Goal: Check status: Check status

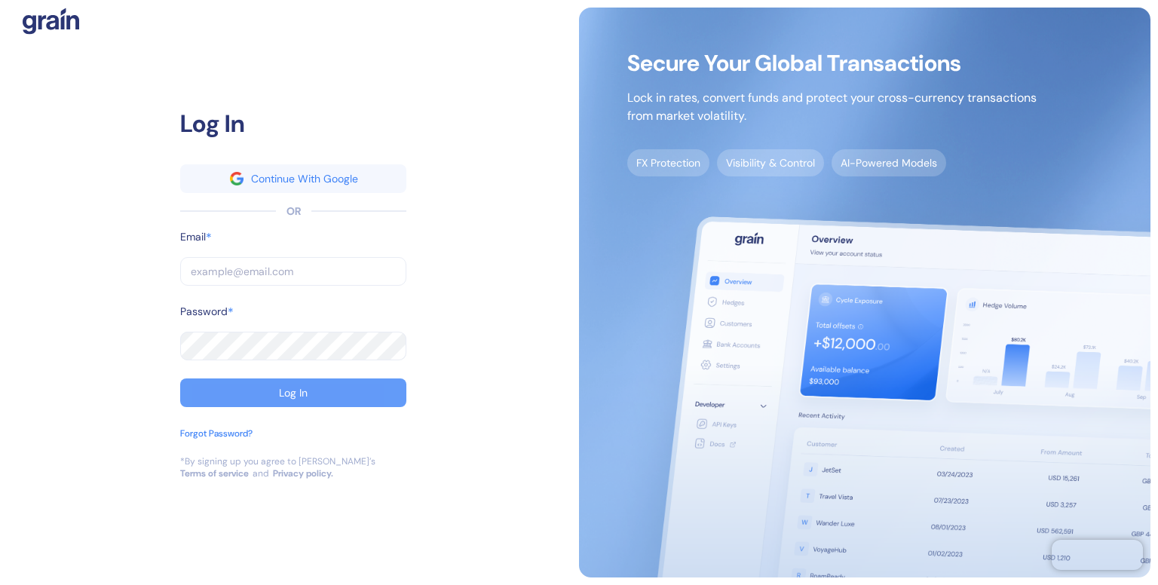
type input "[EMAIL_ADDRESS][DOMAIN_NAME]"
click at [286, 394] on div "Log In" at bounding box center [293, 392] width 29 height 11
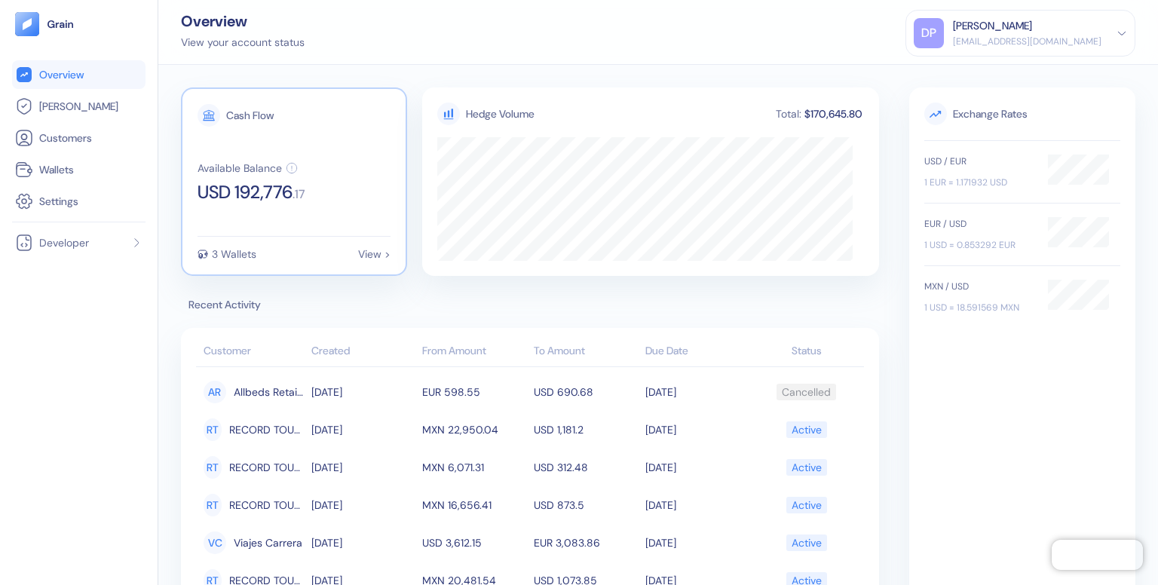
click at [369, 253] on div "View >" at bounding box center [374, 254] width 32 height 11
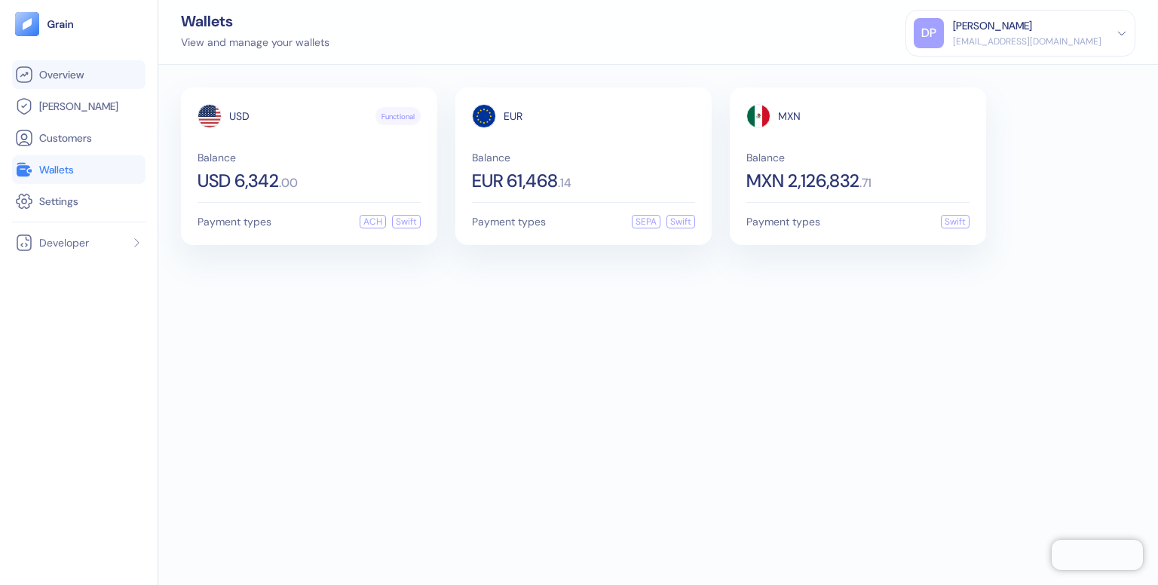
click at [71, 72] on span "Overview" at bounding box center [61, 74] width 44 height 15
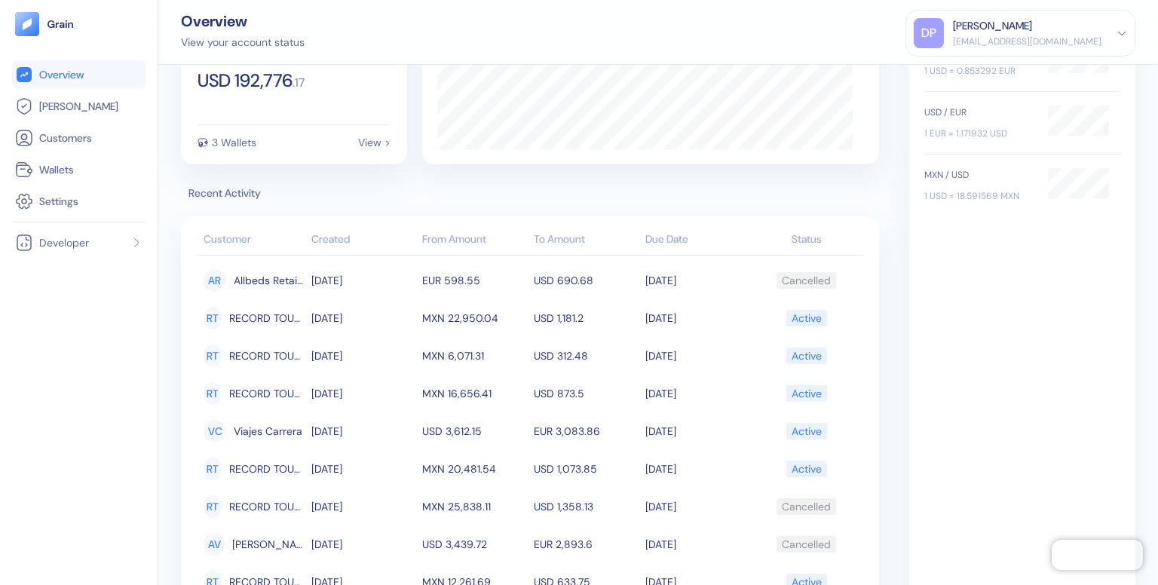
scroll to position [128, 0]
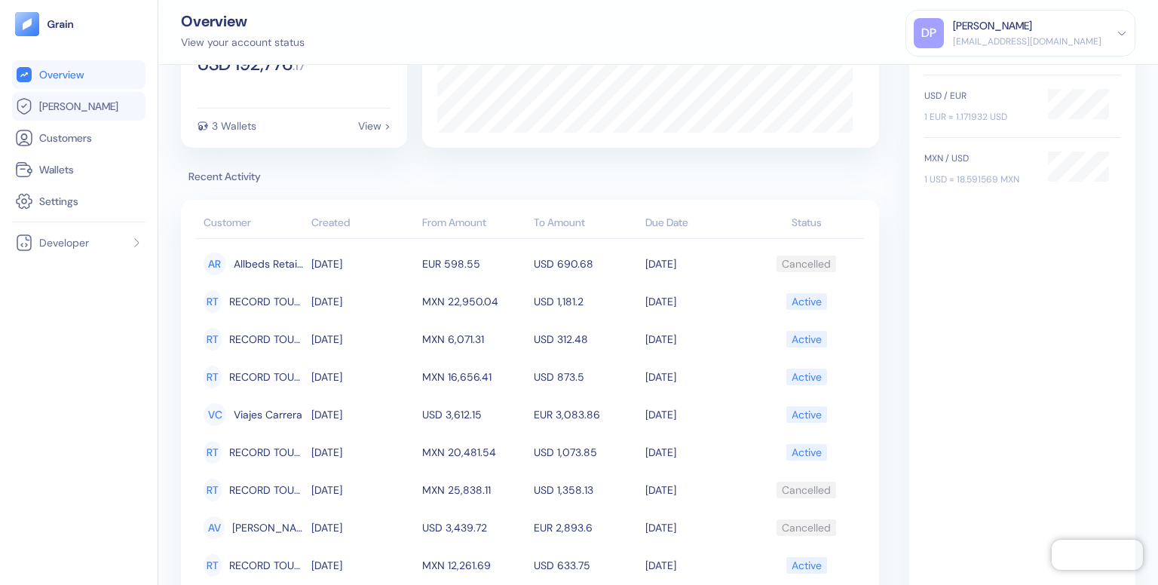
click at [42, 102] on span "[PERSON_NAME]" at bounding box center [78, 106] width 79 height 15
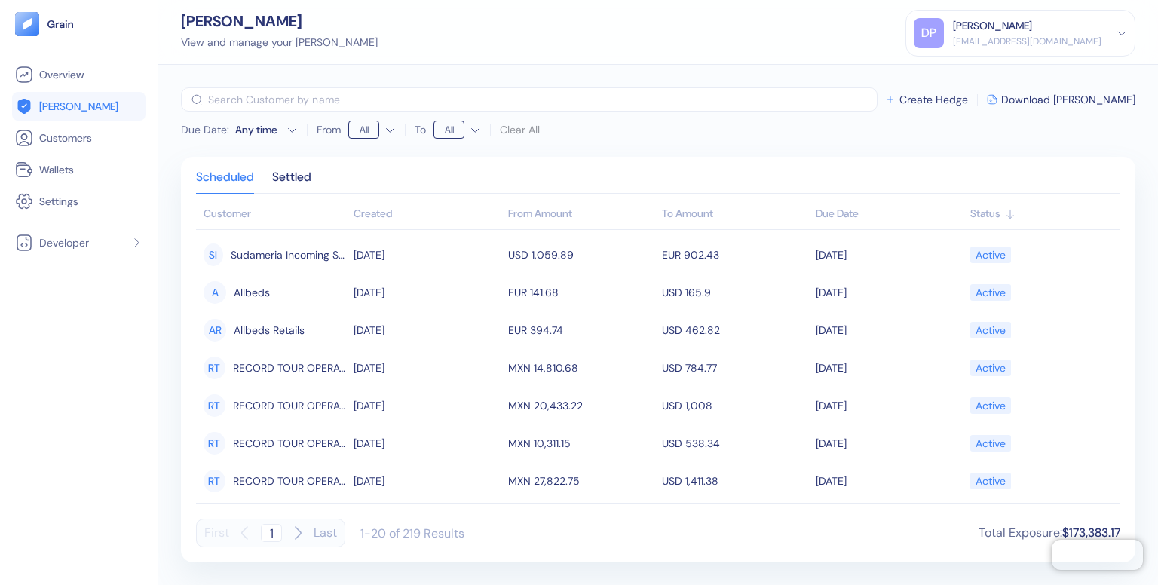
click at [387, 127] on html "Pingdom Check: App Online Overview [PERSON_NAME] Customers Wallets Settings Dev…" at bounding box center [579, 292] width 1158 height 585
click at [473, 133] on html "Pingdom Check: App Online Overview [PERSON_NAME] Customers Wallets Settings Dev…" at bounding box center [579, 292] width 1158 height 585
click at [983, 211] on div "Status" at bounding box center [1041, 214] width 142 height 16
click at [374, 220] on div "Created" at bounding box center [427, 214] width 146 height 16
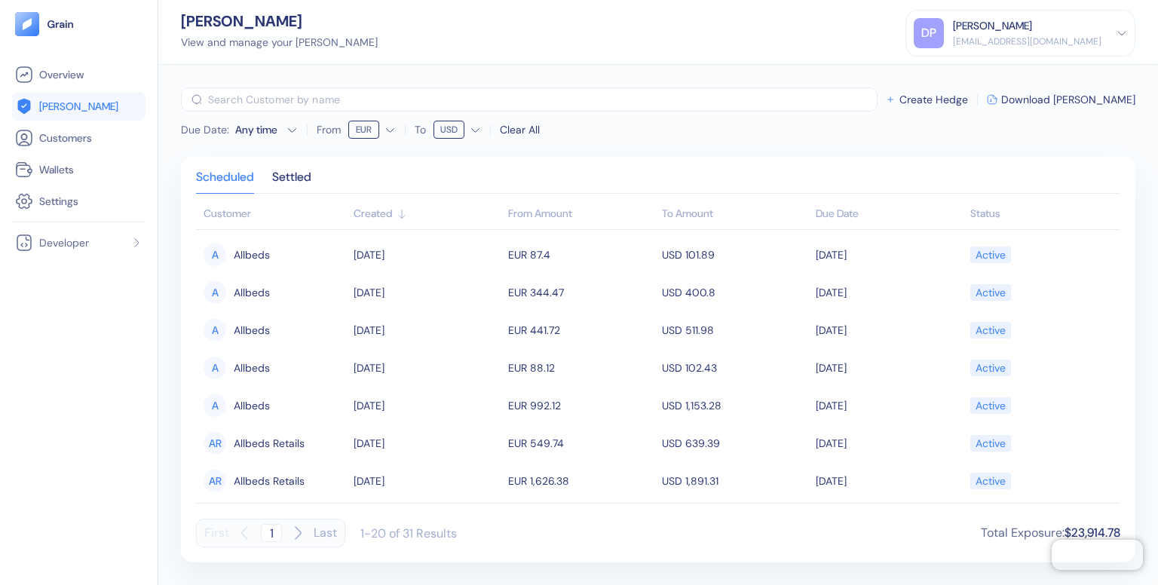
click at [660, 130] on div "Due Date : Any time From EUR To USD Clear All ​ Create Hedge Download [PERSON_N…" at bounding box center [658, 114] width 954 height 54
click at [290, 125] on icon "button" at bounding box center [291, 129] width 11 height 11
click at [313, 161] on icon "Go to next month" at bounding box center [311, 158] width 12 height 12
click at [193, 159] on icon "Go to previous month" at bounding box center [195, 158] width 8 height 6
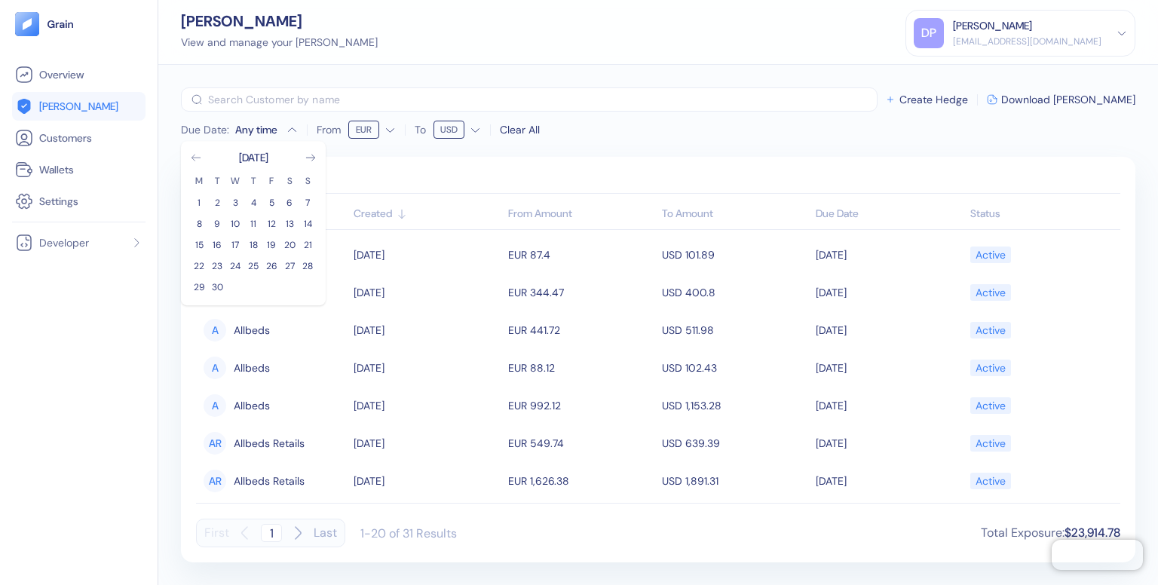
click at [193, 159] on icon "Go to previous month" at bounding box center [195, 158] width 8 height 6
click at [291, 283] on button "30" at bounding box center [289, 287] width 18 height 18
click at [271, 287] on button "29" at bounding box center [271, 287] width 18 height 18
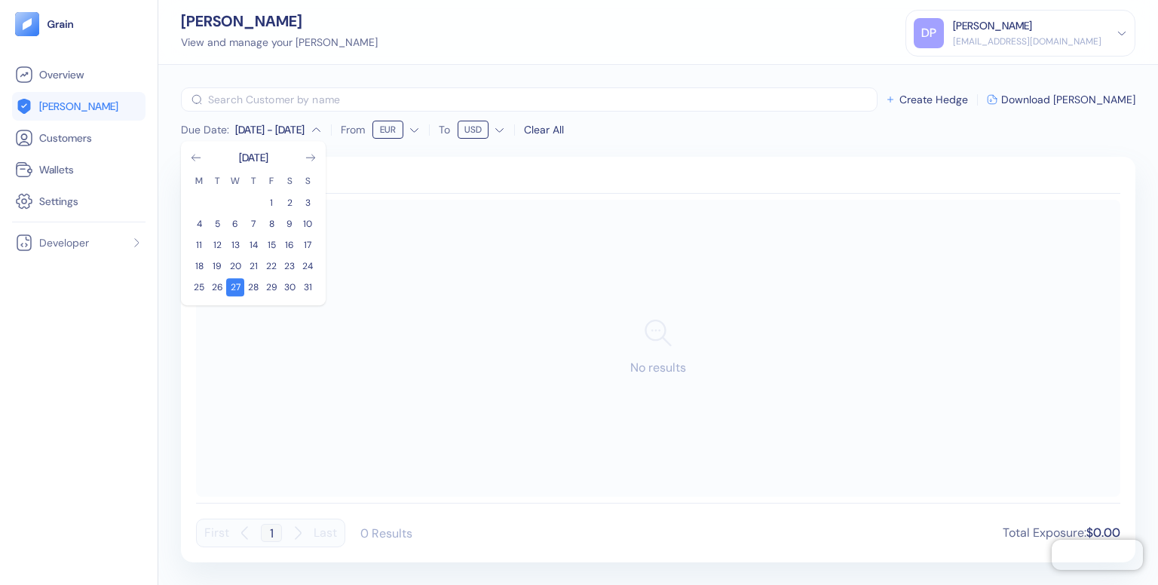
click at [263, 127] on div "[DATE] - [DATE]" at bounding box center [269, 129] width 69 height 15
click at [286, 246] on button "16" at bounding box center [289, 245] width 18 height 18
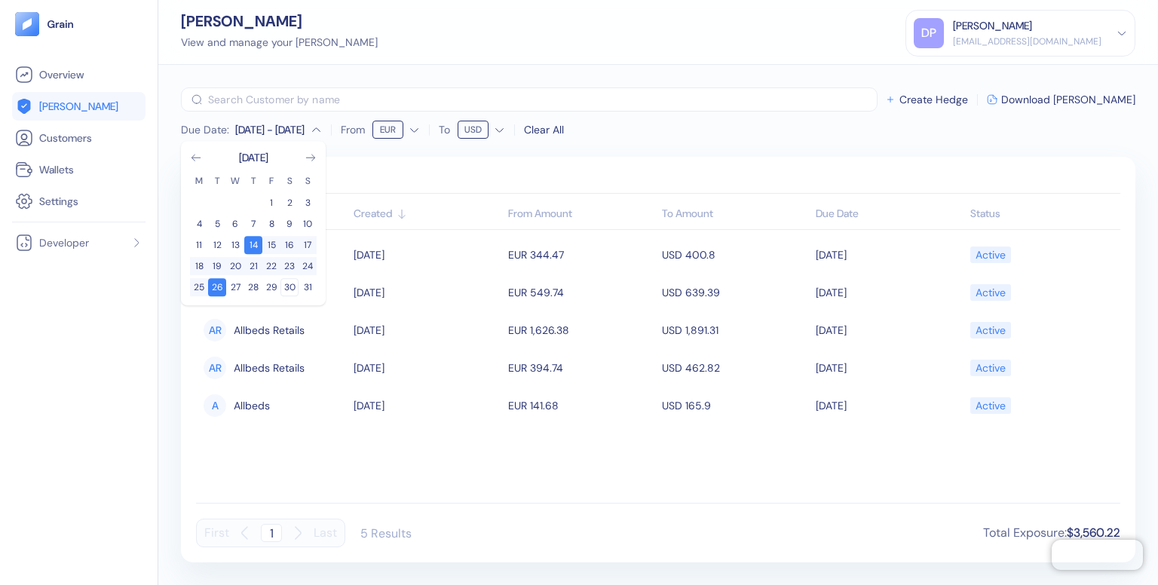
click at [291, 285] on button "30" at bounding box center [289, 287] width 18 height 18
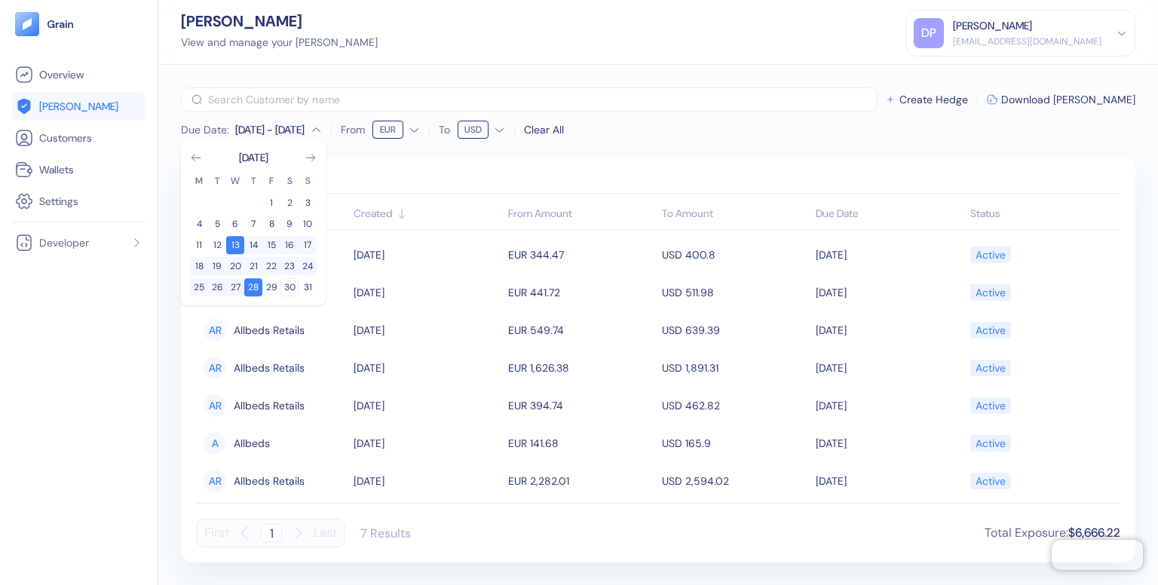
click at [291, 285] on button "30" at bounding box center [289, 287] width 18 height 18
click at [284, 241] on button "16" at bounding box center [289, 245] width 18 height 18
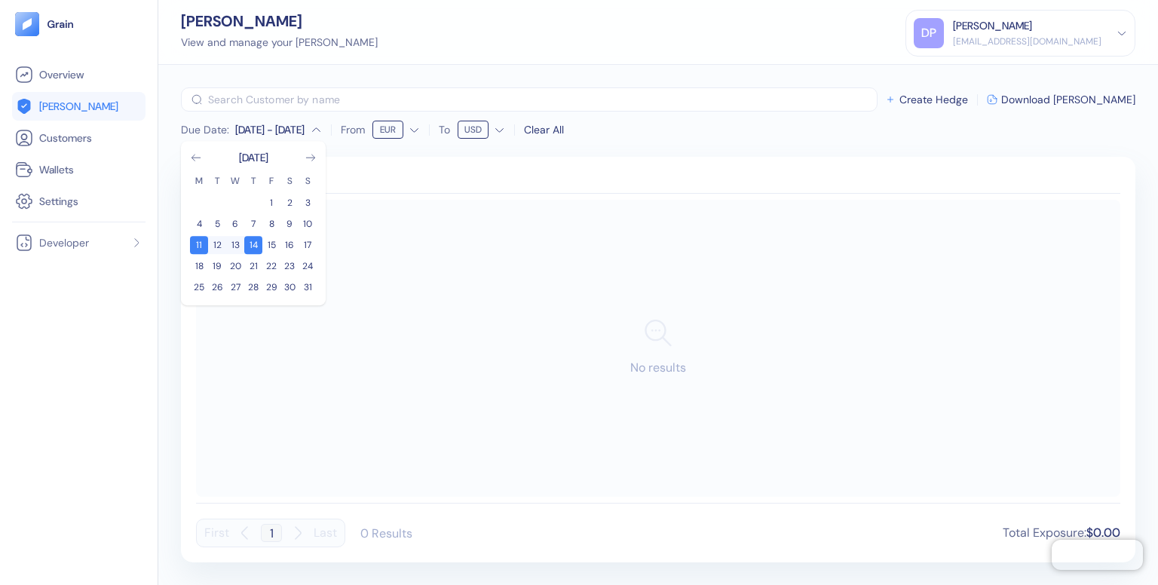
click at [428, 88] on input "text" at bounding box center [542, 99] width 669 height 24
click at [83, 107] on link "[PERSON_NAME]" at bounding box center [78, 106] width 127 height 18
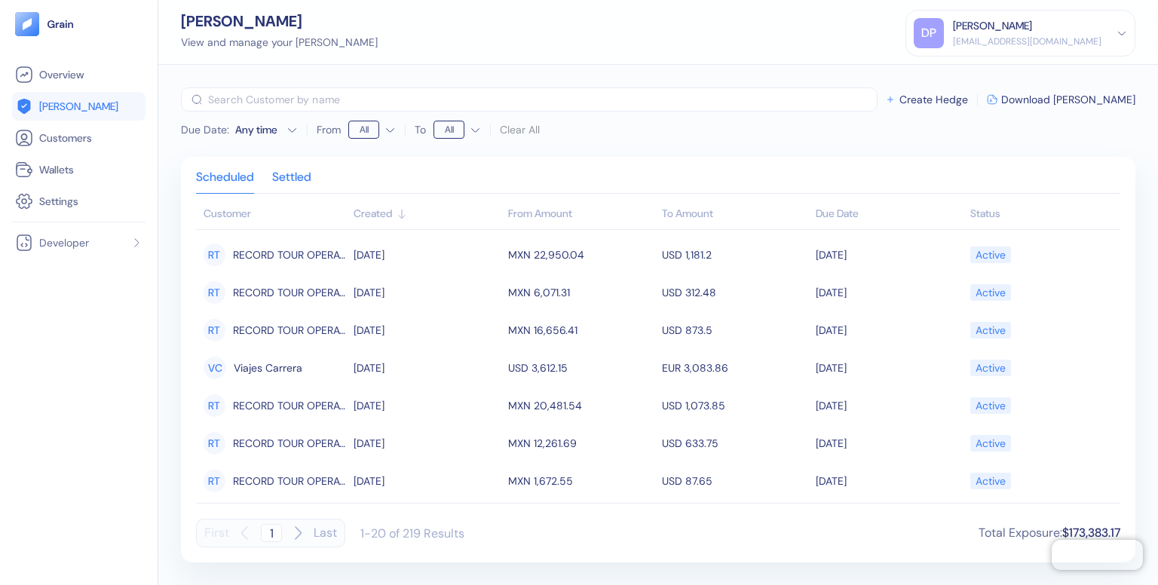
click at [295, 178] on div "Settled" at bounding box center [291, 182] width 39 height 21
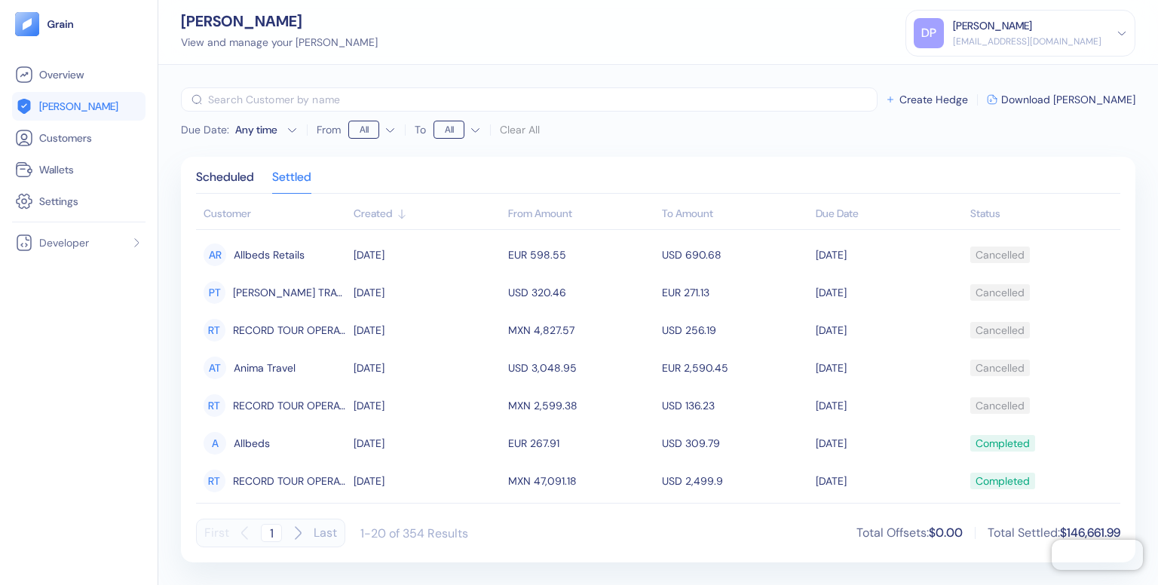
click at [985, 212] on div "Status" at bounding box center [1041, 214] width 142 height 16
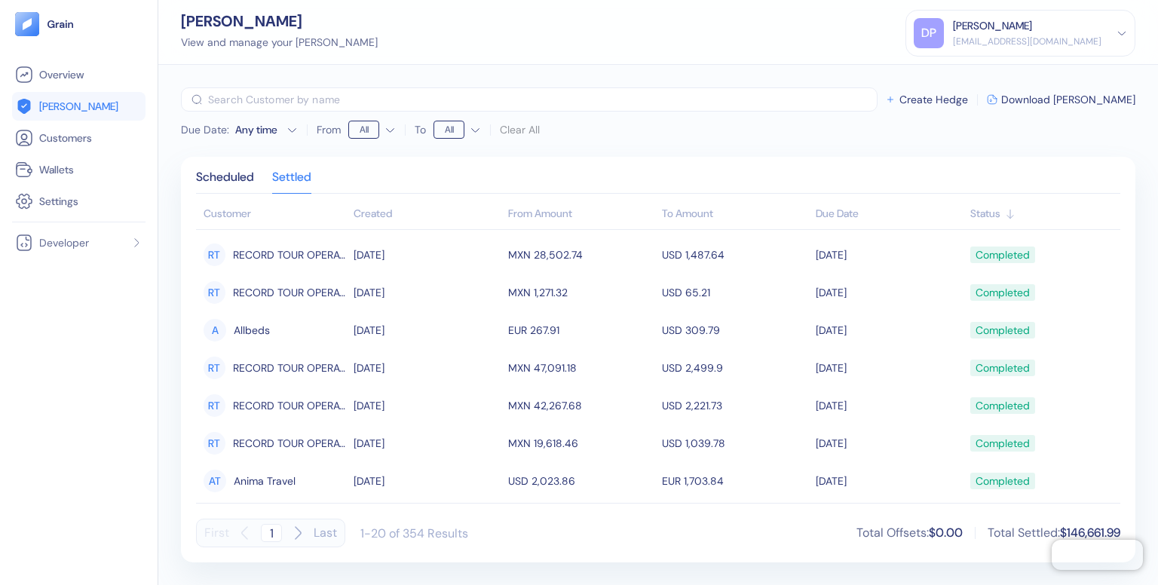
click at [836, 212] on div "Due Date" at bounding box center [889, 214] width 146 height 16
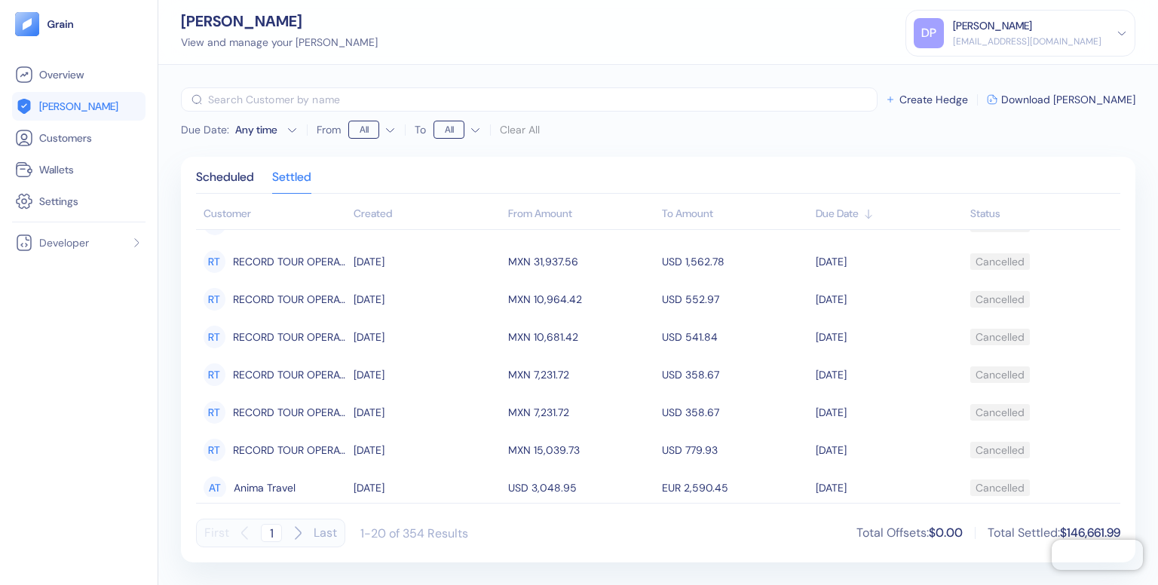
scroll to position [492, 0]
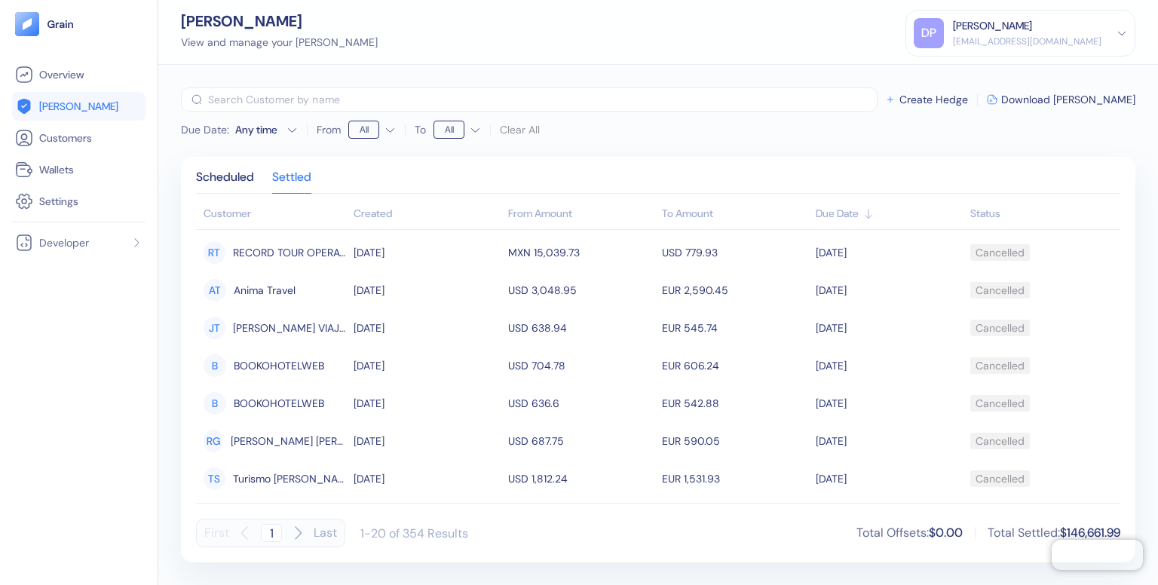
click at [297, 531] on icon "button" at bounding box center [298, 533] width 18 height 18
type input "5"
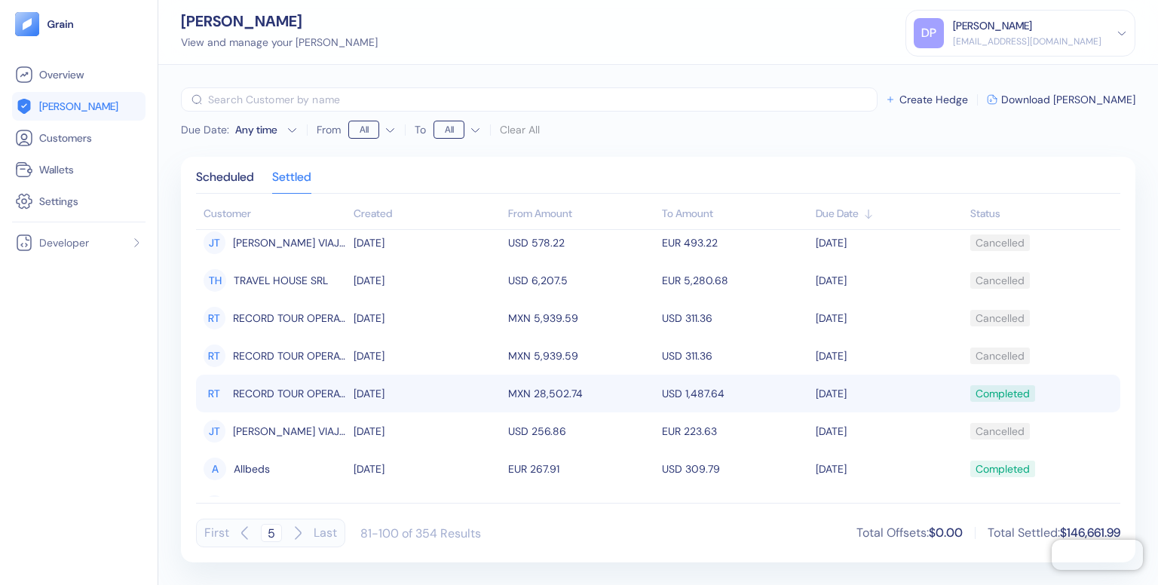
scroll to position [0, 0]
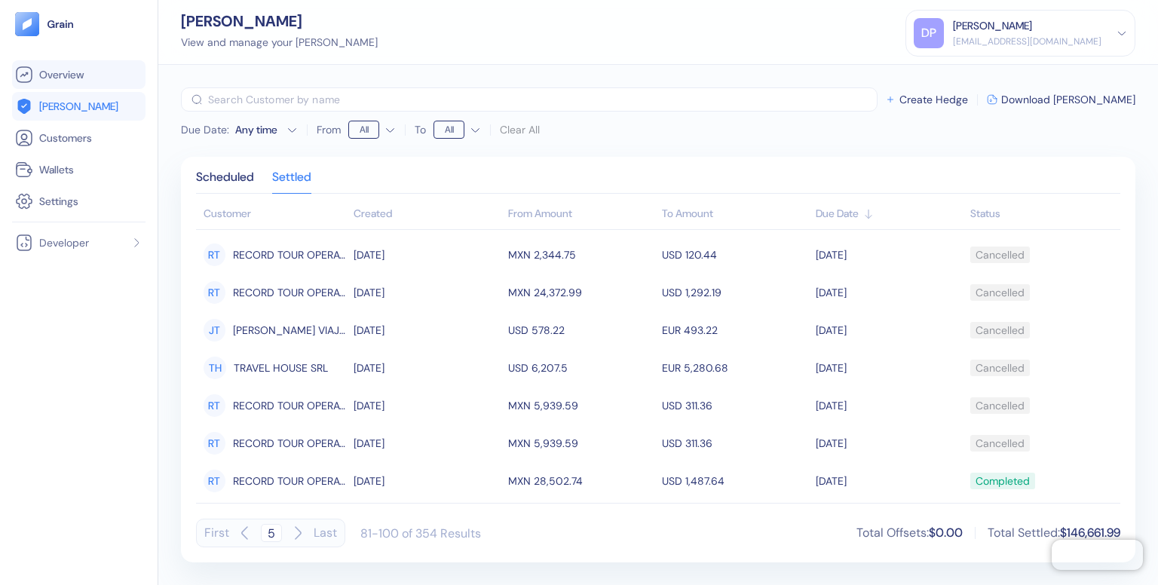
click at [64, 74] on span "Overview" at bounding box center [61, 74] width 44 height 15
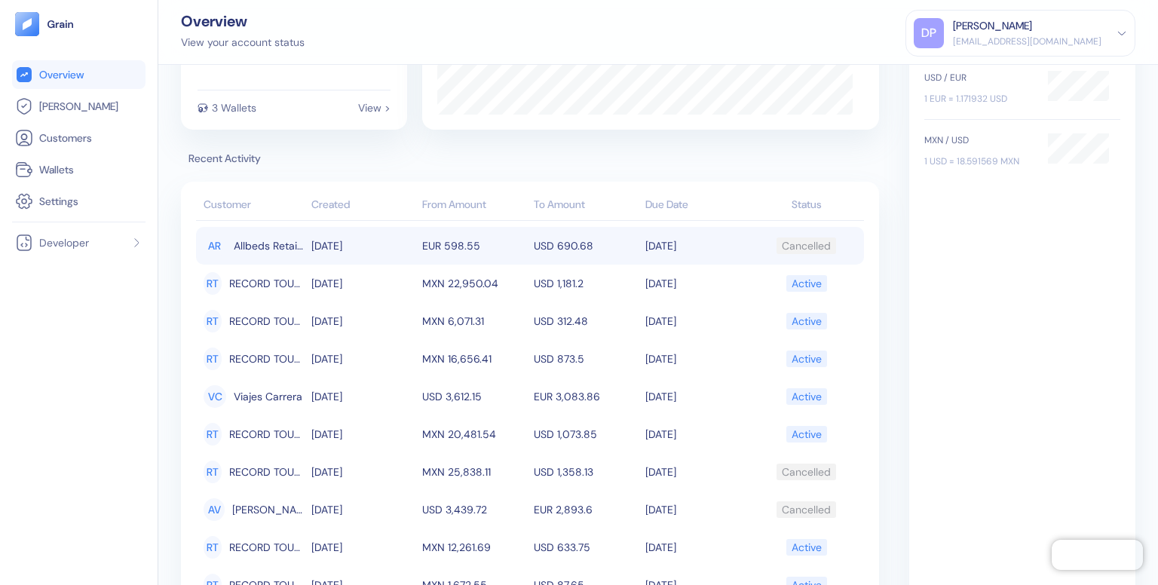
scroll to position [151, 0]
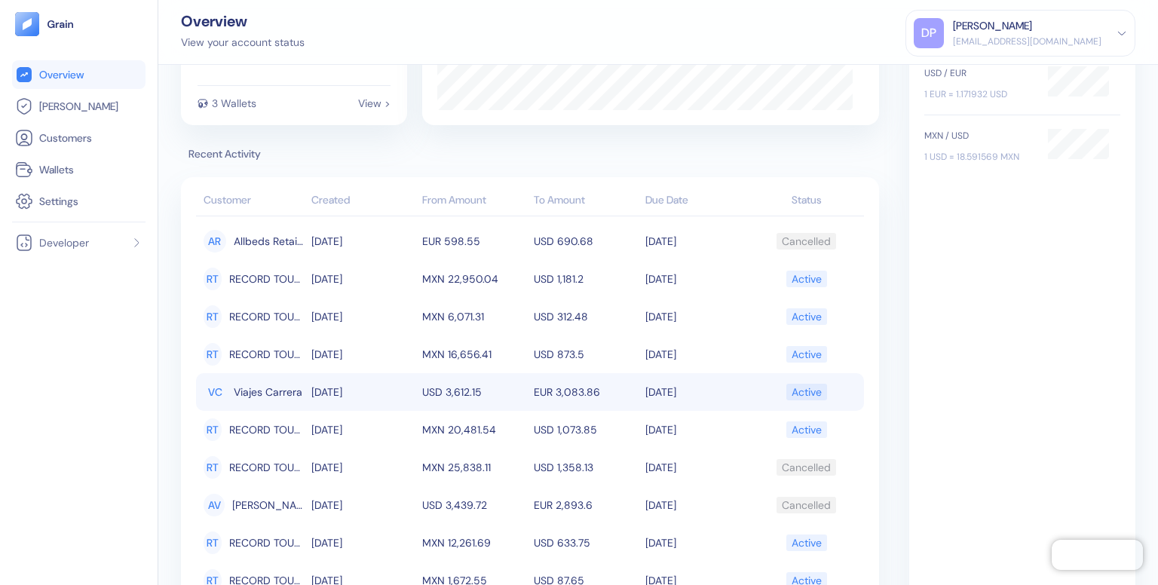
click at [473, 390] on td "USD 3,612.15" at bounding box center [474, 392] width 112 height 38
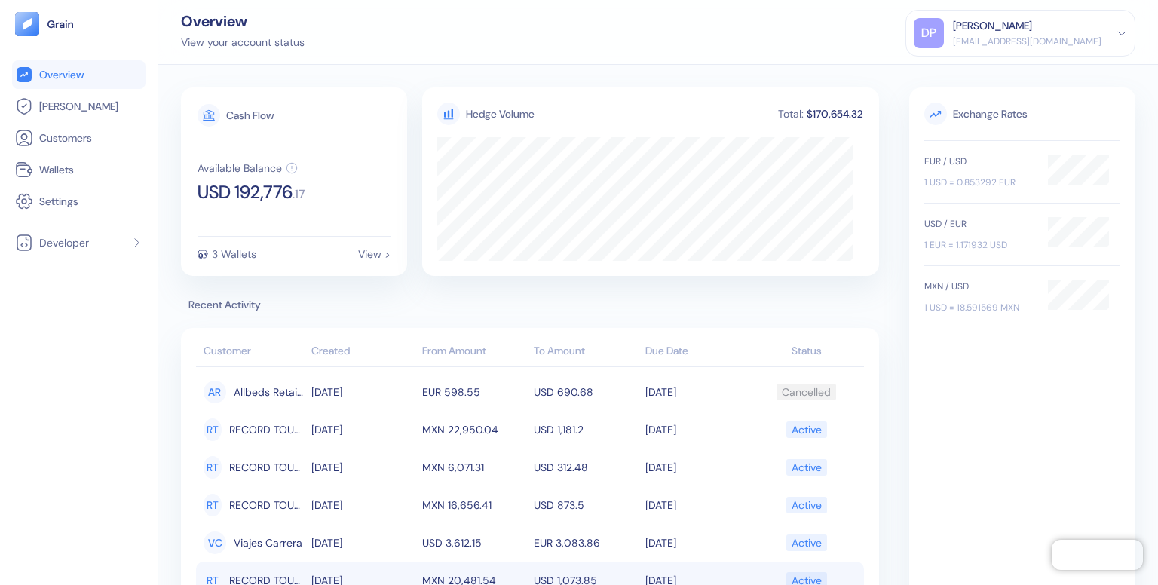
scroll to position [208, 0]
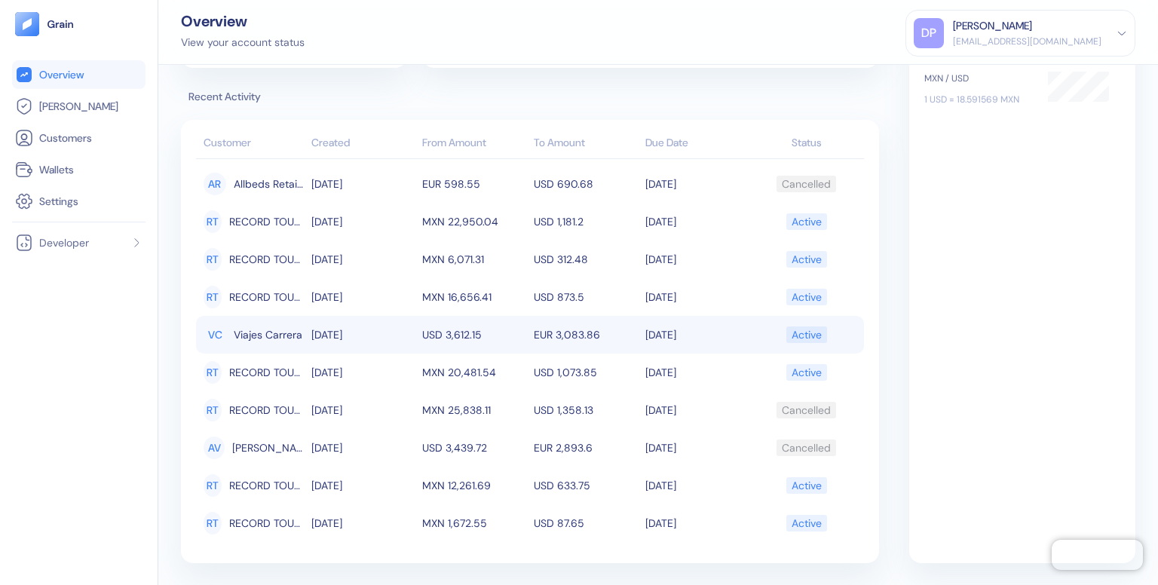
click at [443, 324] on td "USD 3,612.15" at bounding box center [474, 335] width 112 height 38
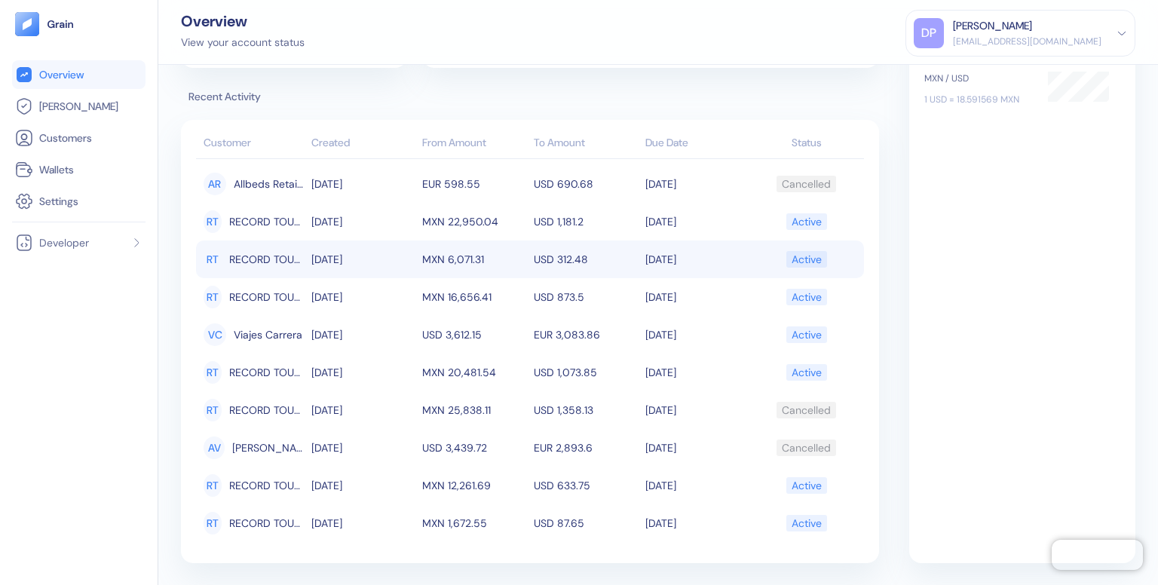
scroll to position [208, 0]
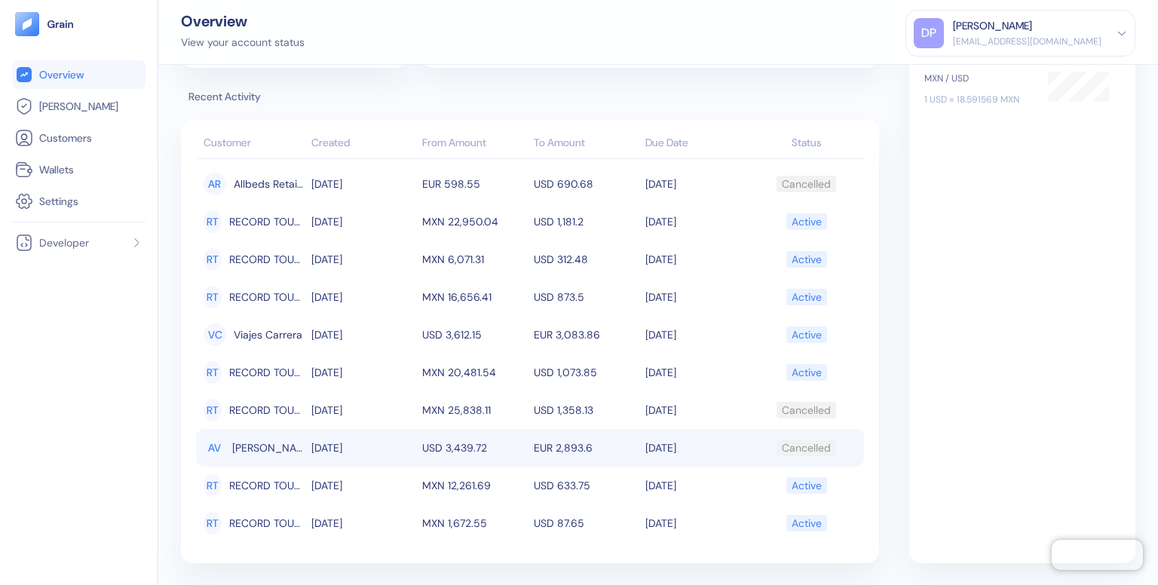
click at [439, 450] on td "USD 3,439.72" at bounding box center [474, 448] width 112 height 38
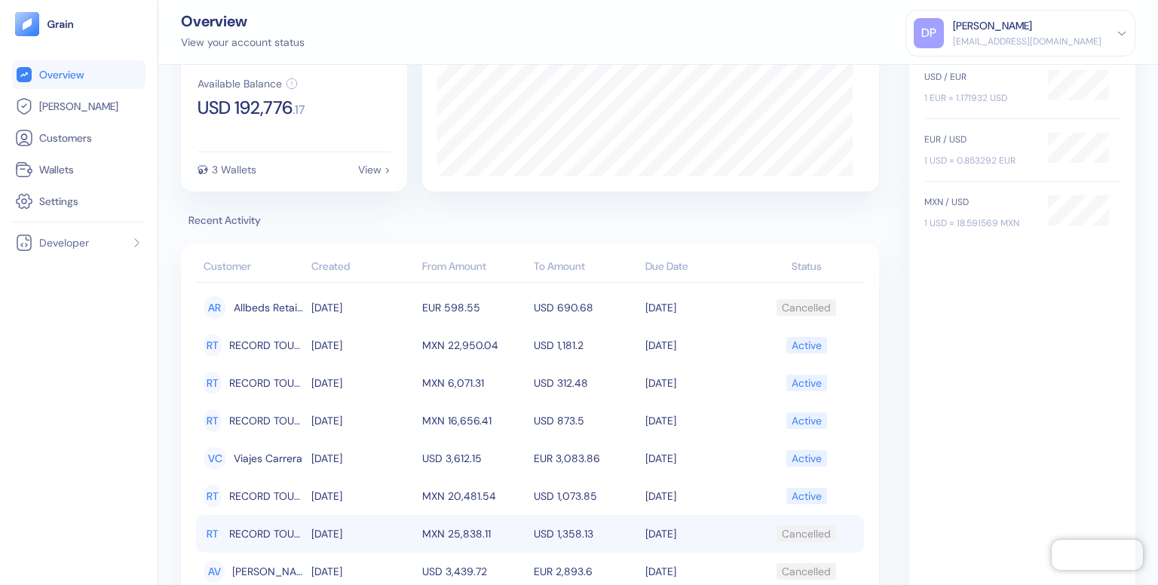
scroll to position [208, 0]
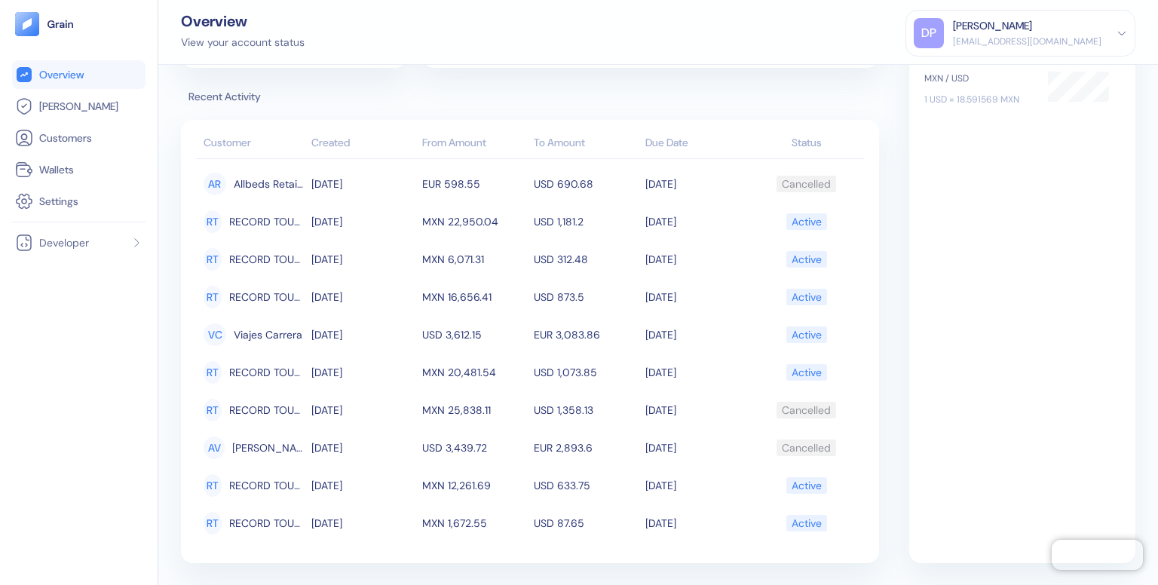
click at [332, 143] on th "Created" at bounding box center [364, 144] width 112 height 30
click at [217, 137] on th "Customer" at bounding box center [252, 144] width 112 height 30
click at [348, 132] on th "Created" at bounding box center [364, 144] width 112 height 30
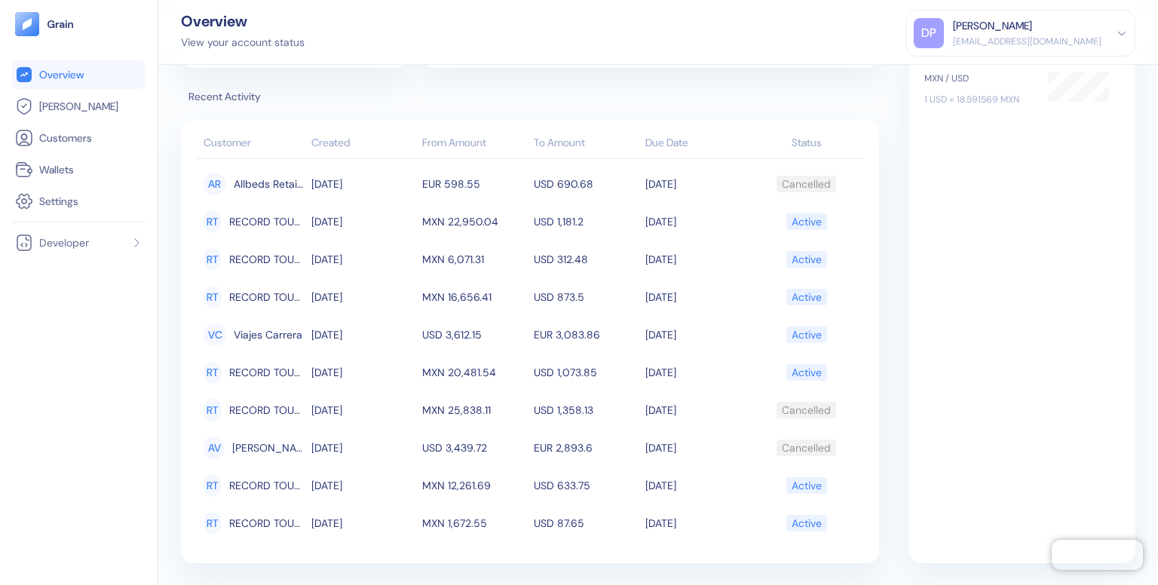
click at [348, 132] on th "Created" at bounding box center [364, 144] width 112 height 30
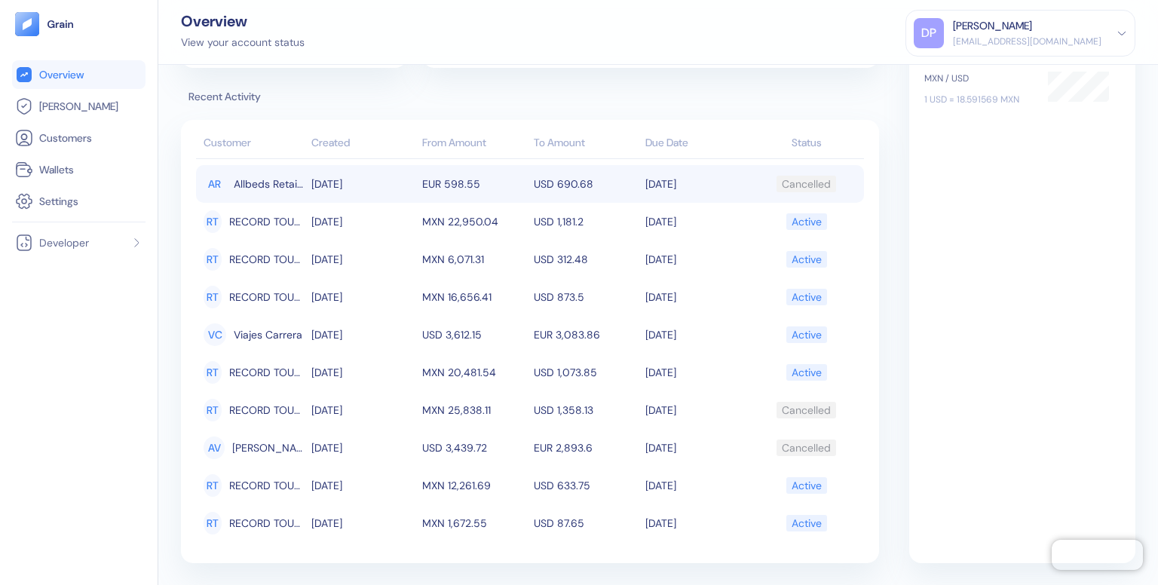
scroll to position [0, 0]
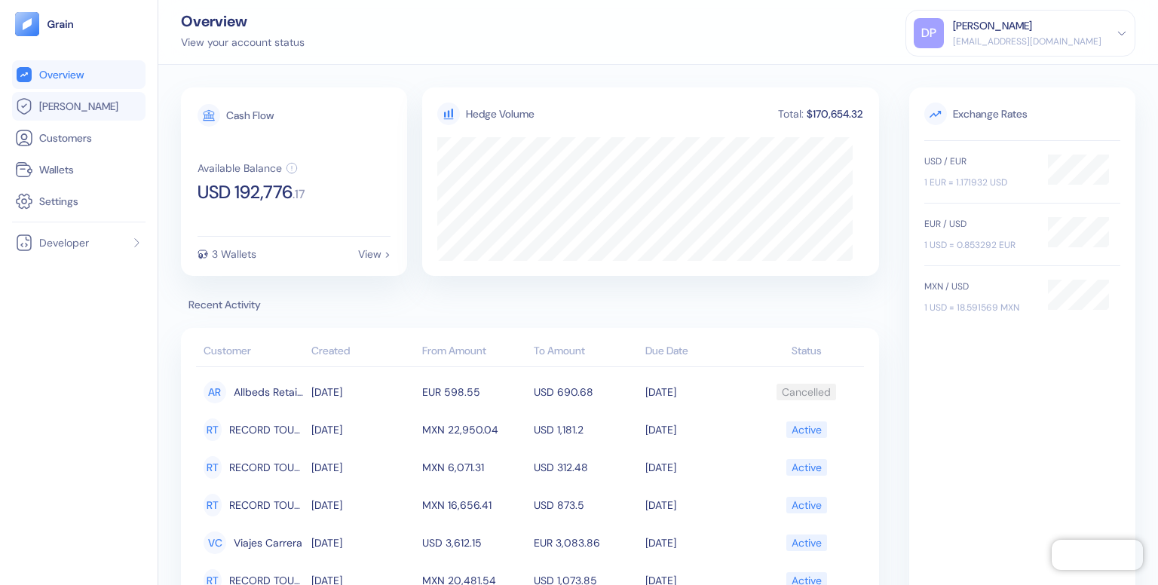
click at [64, 103] on span "[PERSON_NAME]" at bounding box center [78, 106] width 79 height 15
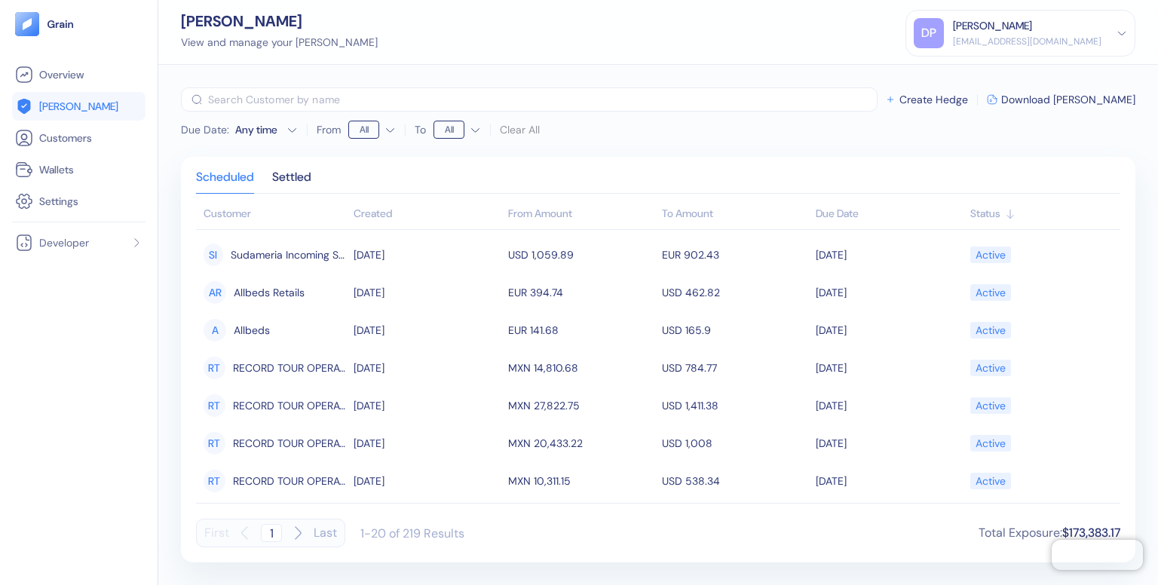
click at [379, 208] on div "Created" at bounding box center [427, 214] width 146 height 16
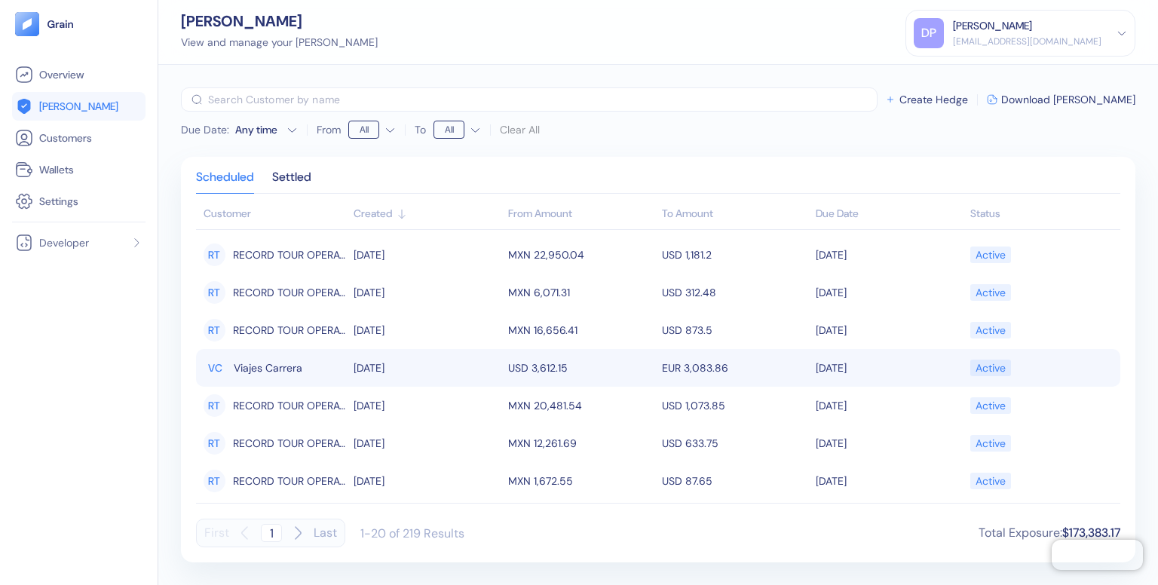
click at [379, 366] on td "[DATE]" at bounding box center [427, 368] width 154 height 38
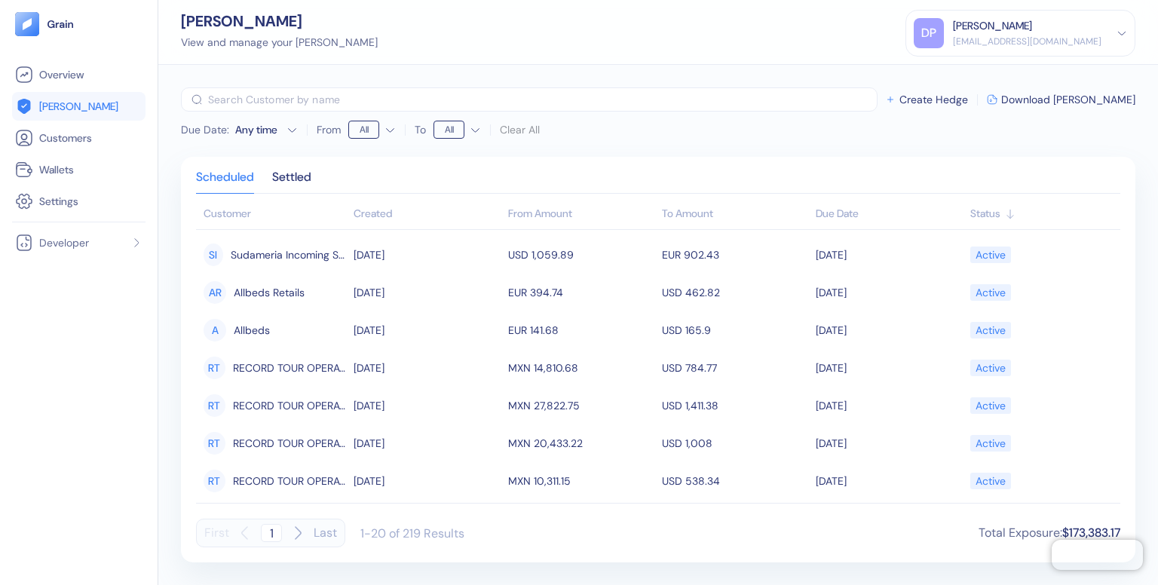
click at [381, 210] on div "Created" at bounding box center [427, 214] width 146 height 16
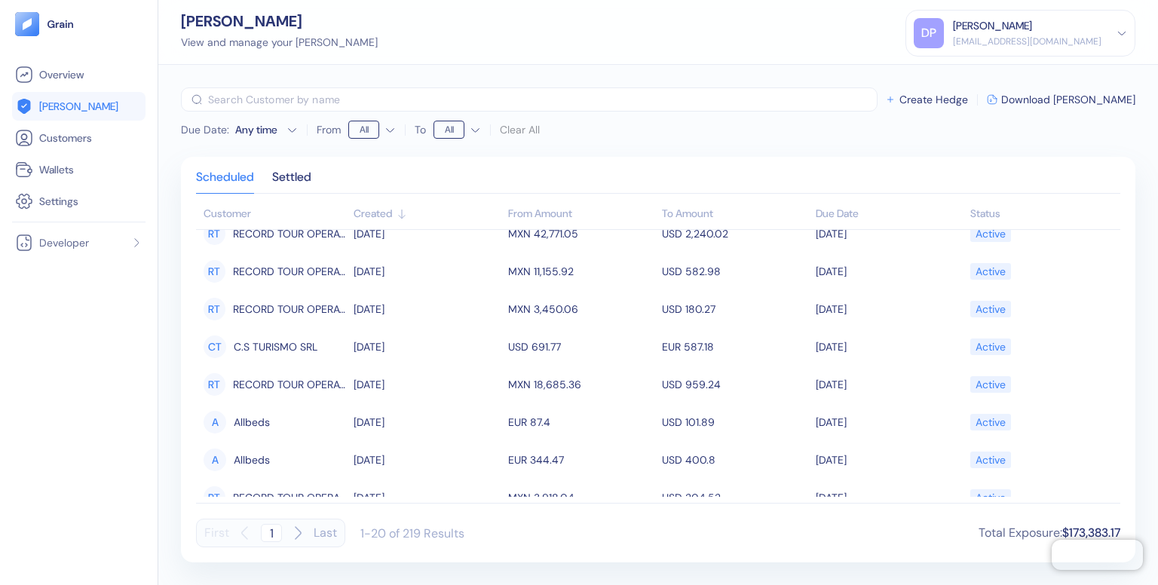
scroll to position [403, 0]
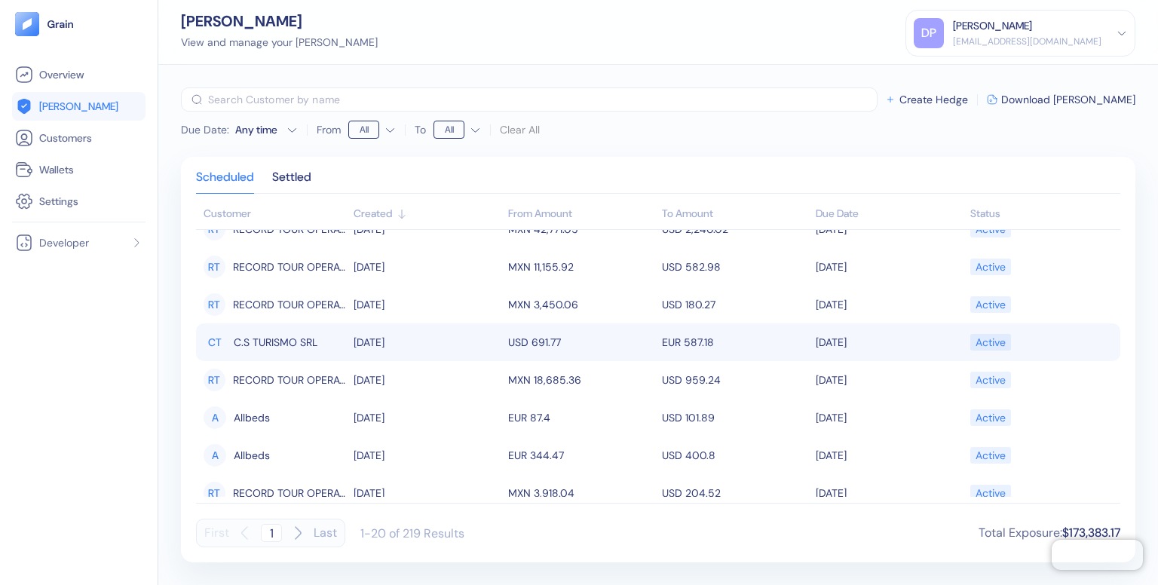
click at [377, 341] on td "[DATE]" at bounding box center [427, 342] width 154 height 38
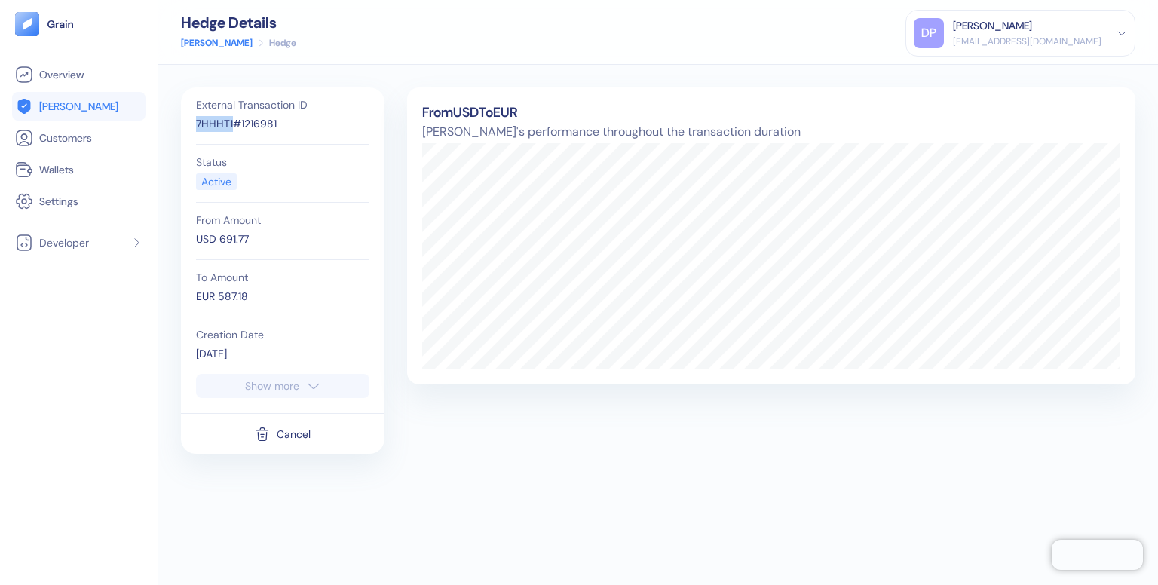
drag, startPoint x: 235, startPoint y: 125, endPoint x: 196, endPoint y: 125, distance: 39.2
click at [196, 125] on div "7HHHT1#1216981" at bounding box center [282, 124] width 173 height 16
copy div "7HHHT1"
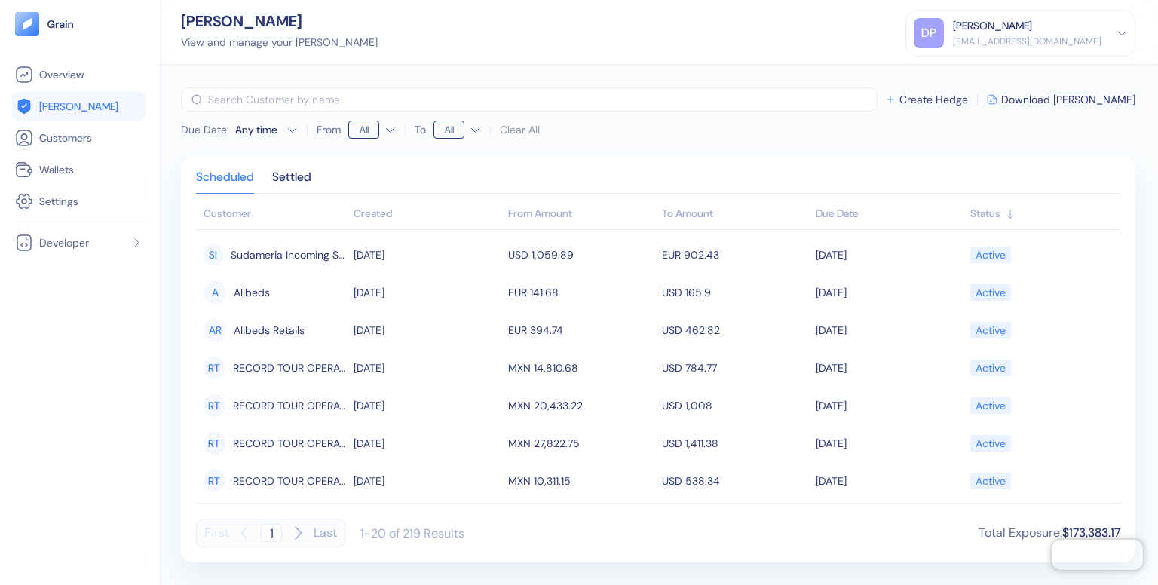
click at [384, 219] on div "Created" at bounding box center [427, 214] width 146 height 16
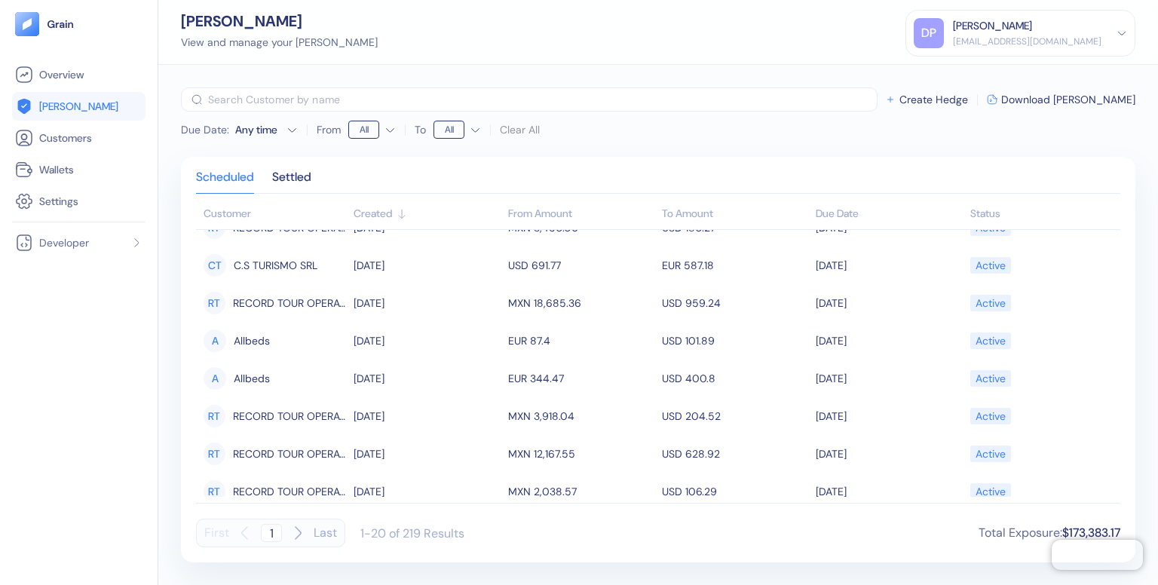
scroll to position [492, 0]
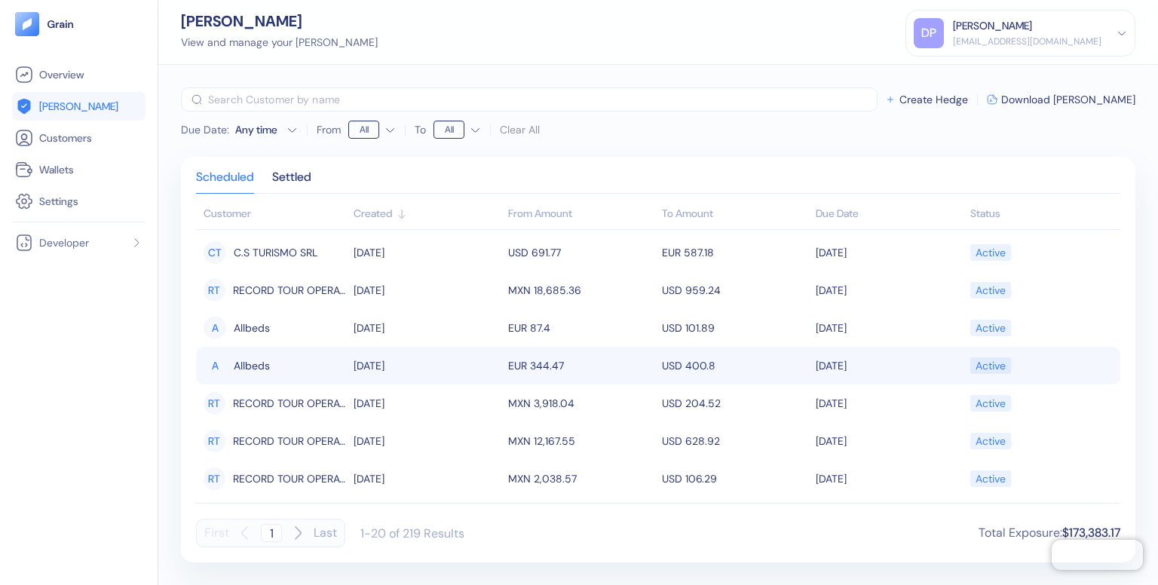
click at [431, 360] on td "[DATE]" at bounding box center [427, 366] width 154 height 38
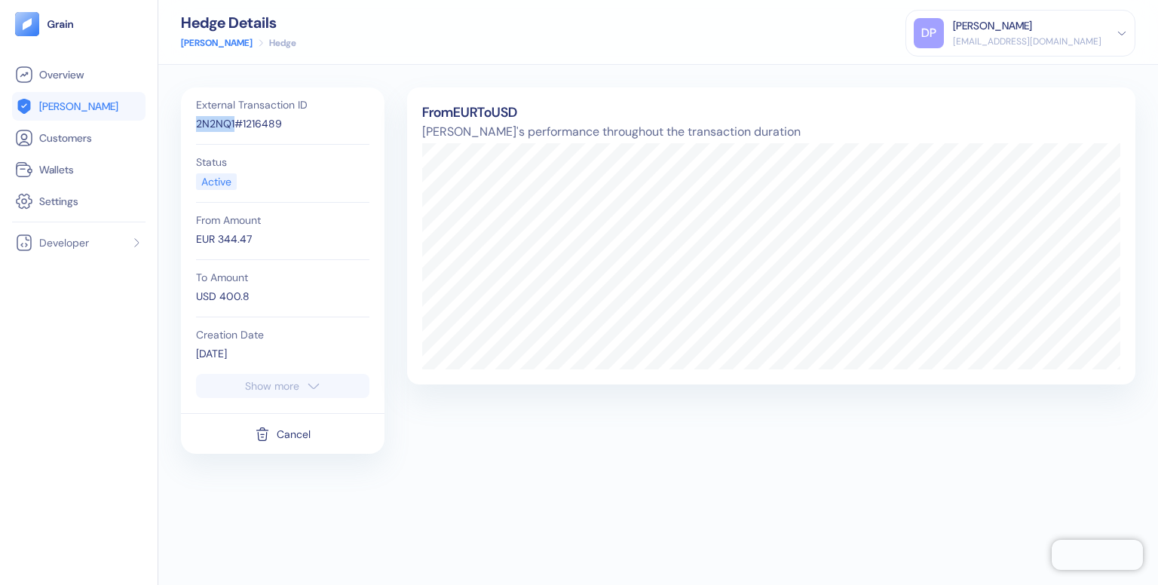
drag, startPoint x: 233, startPoint y: 124, endPoint x: 187, endPoint y: 127, distance: 46.1
click at [187, 127] on div "External Transaction ID 2N2NQ1#1216489 Status Active From Amount EUR 344.47 To …" at bounding box center [283, 250] width 204 height 326
copy div "2N2NQ1"
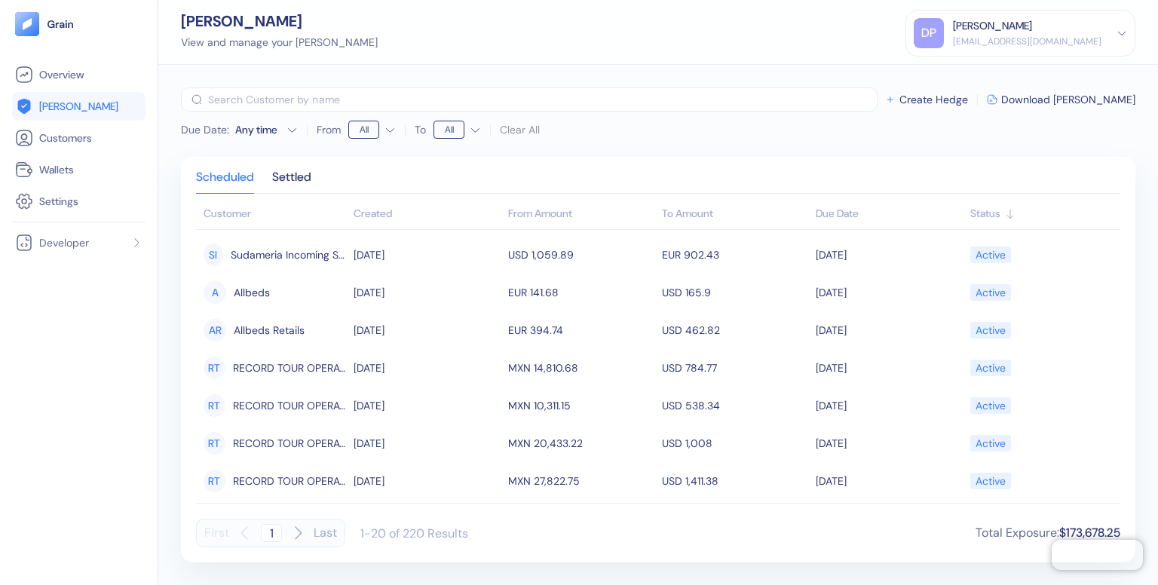
click at [373, 214] on div "Created" at bounding box center [427, 214] width 146 height 16
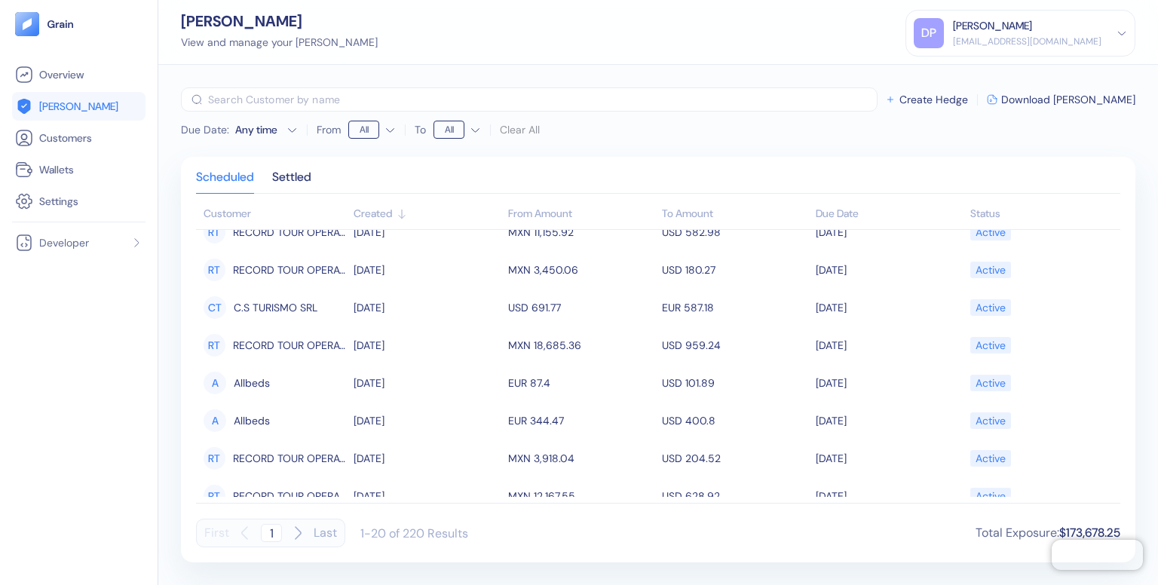
scroll to position [492, 0]
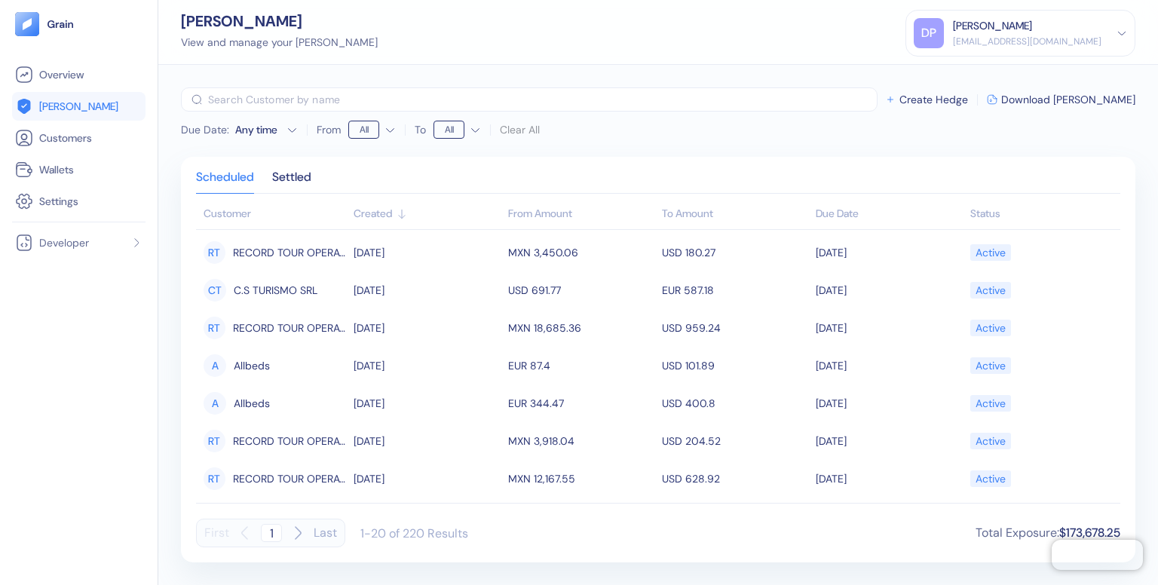
click at [299, 533] on icon "button" at bounding box center [298, 533] width 18 height 18
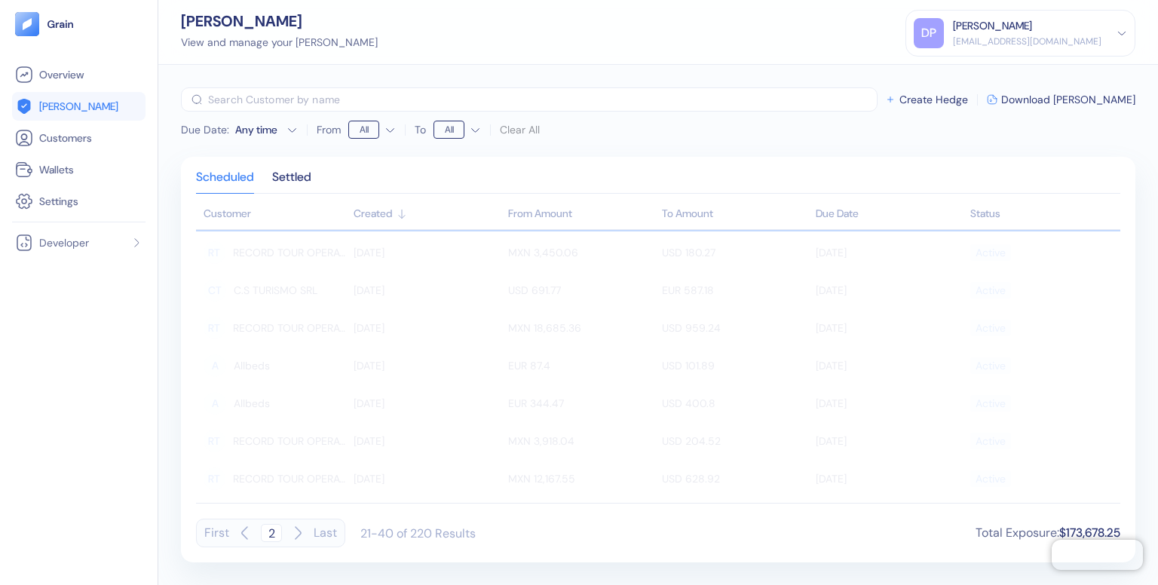
type input "2"
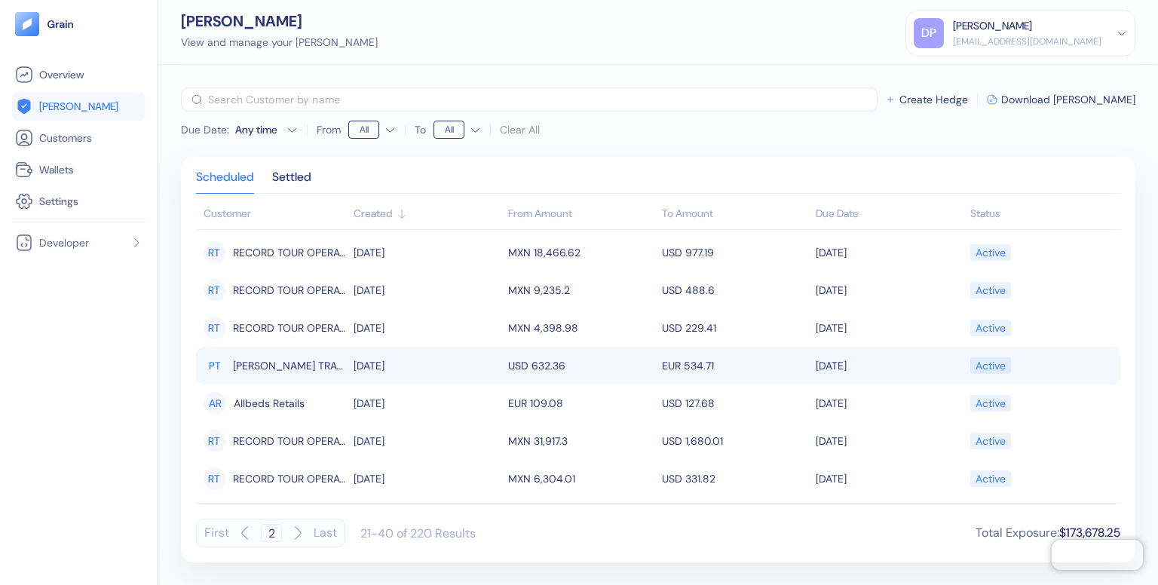
click at [428, 360] on td "[DATE]" at bounding box center [427, 366] width 154 height 38
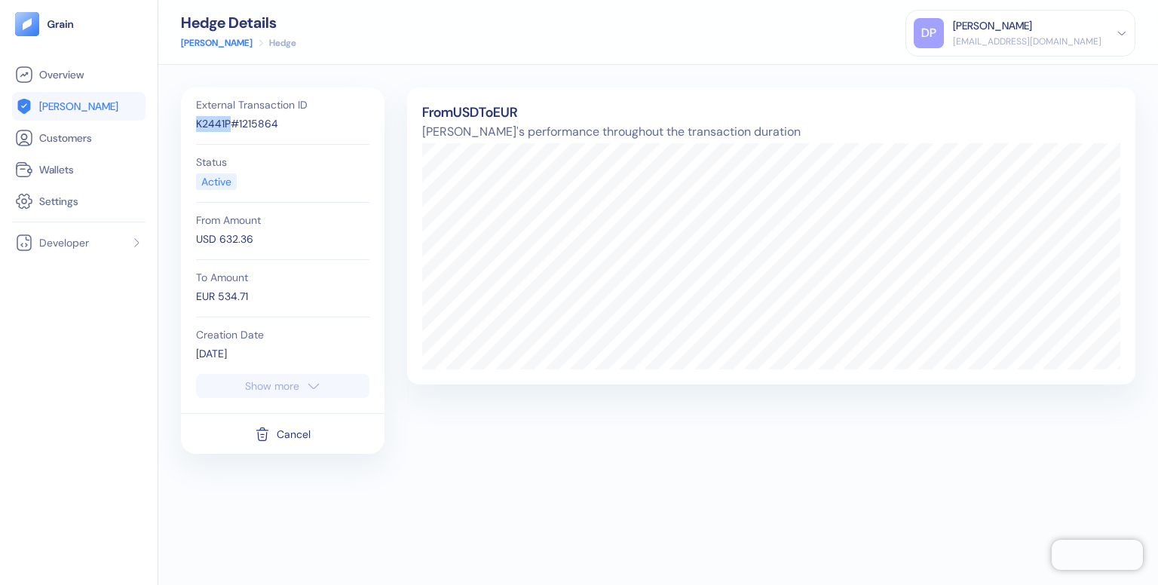
drag, startPoint x: 230, startPoint y: 125, endPoint x: 187, endPoint y: 124, distance: 43.0
click at [187, 124] on div "External Transaction ID K2441P#1215864 Status Active From Amount USD 632.36 To …" at bounding box center [283, 250] width 204 height 326
copy div "K2441P"
click at [56, 103] on span "[PERSON_NAME]" at bounding box center [78, 106] width 79 height 15
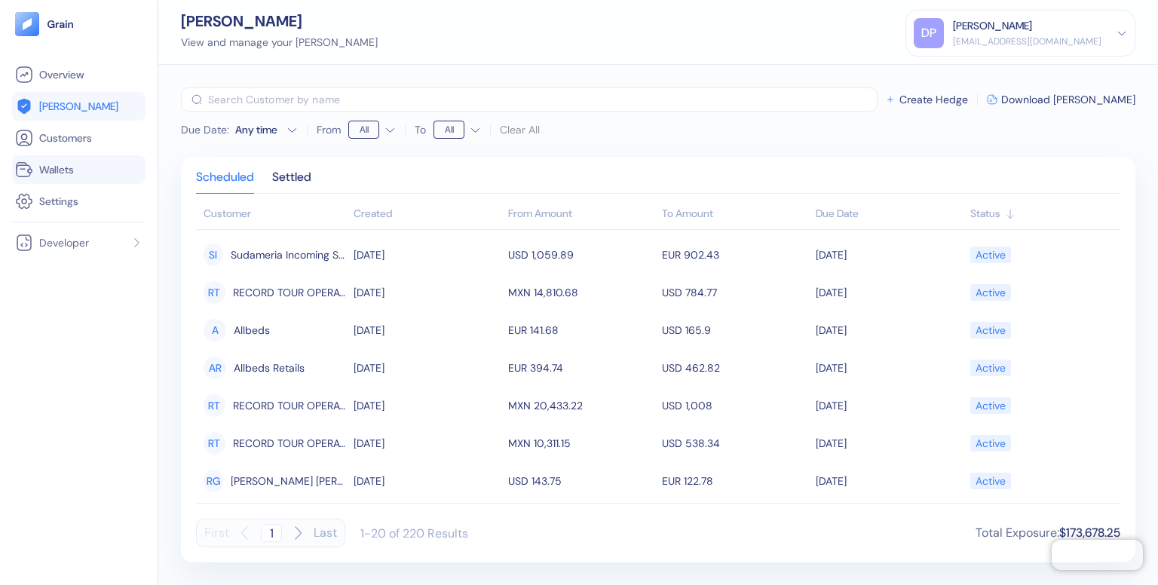
click at [78, 170] on link "Wallets" at bounding box center [78, 170] width 127 height 18
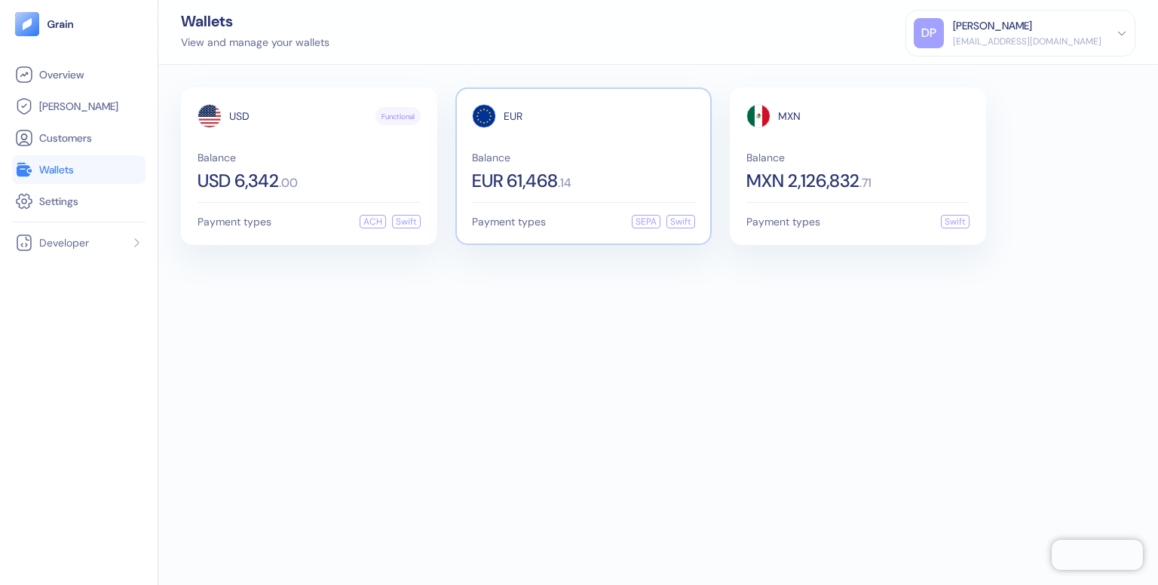
click at [522, 163] on div "Balance EUR 61,468 . 14" at bounding box center [583, 171] width 223 height 38
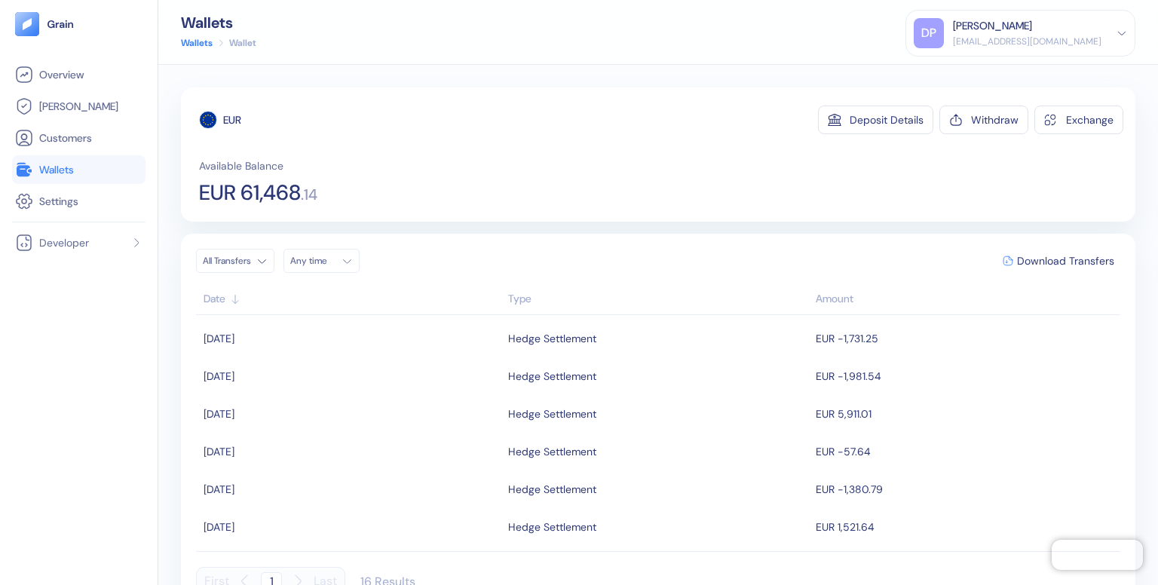
scroll to position [25, 0]
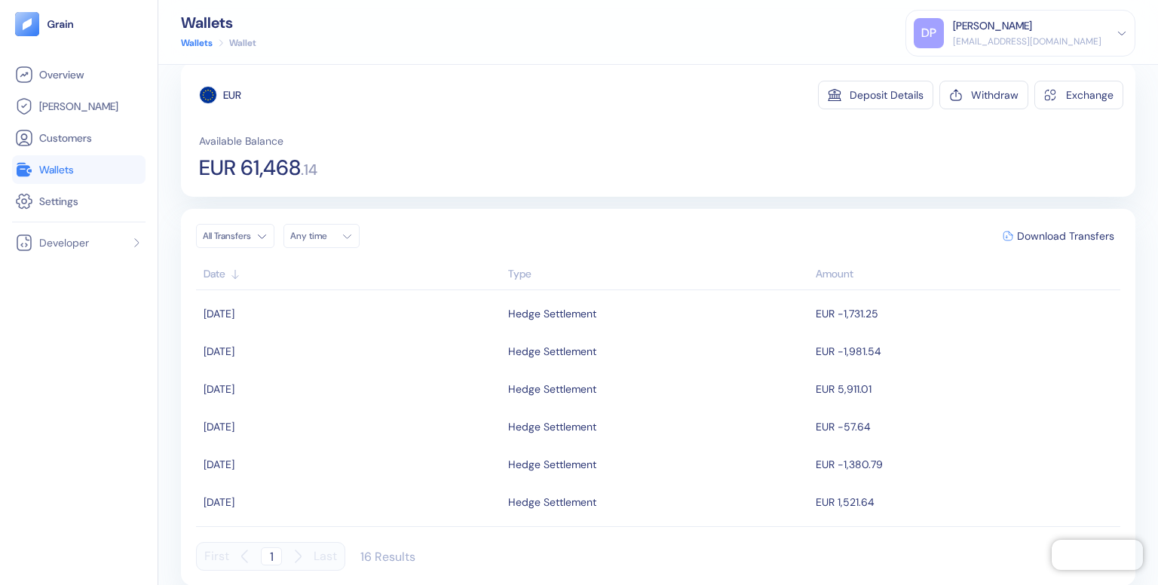
click at [206, 275] on div "Date" at bounding box center [352, 274] width 297 height 16
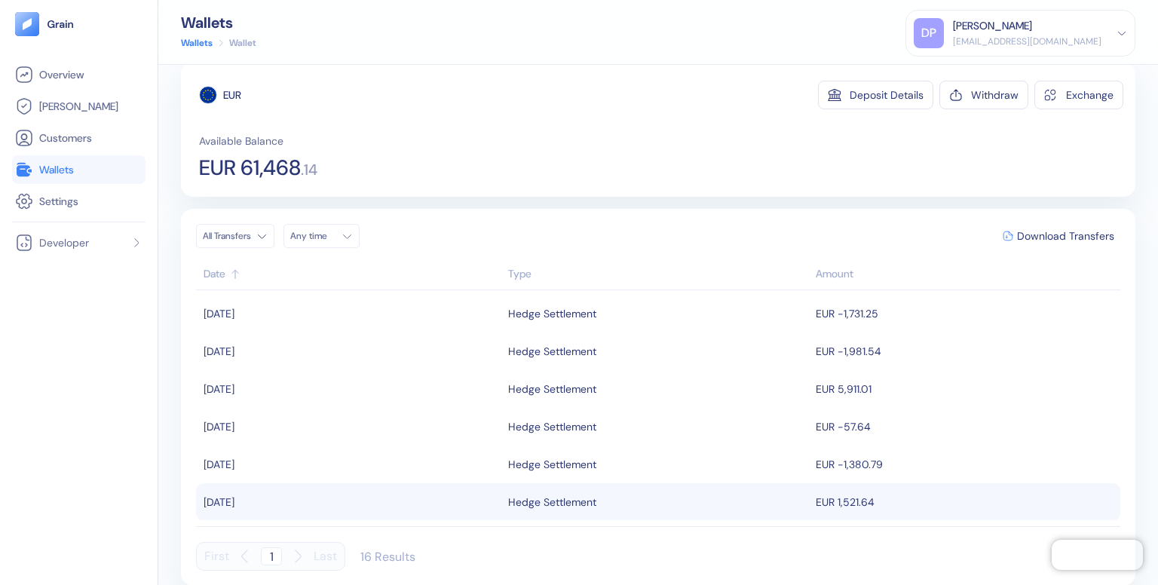
click at [856, 504] on td "EUR 1,521.64" at bounding box center [966, 502] width 308 height 38
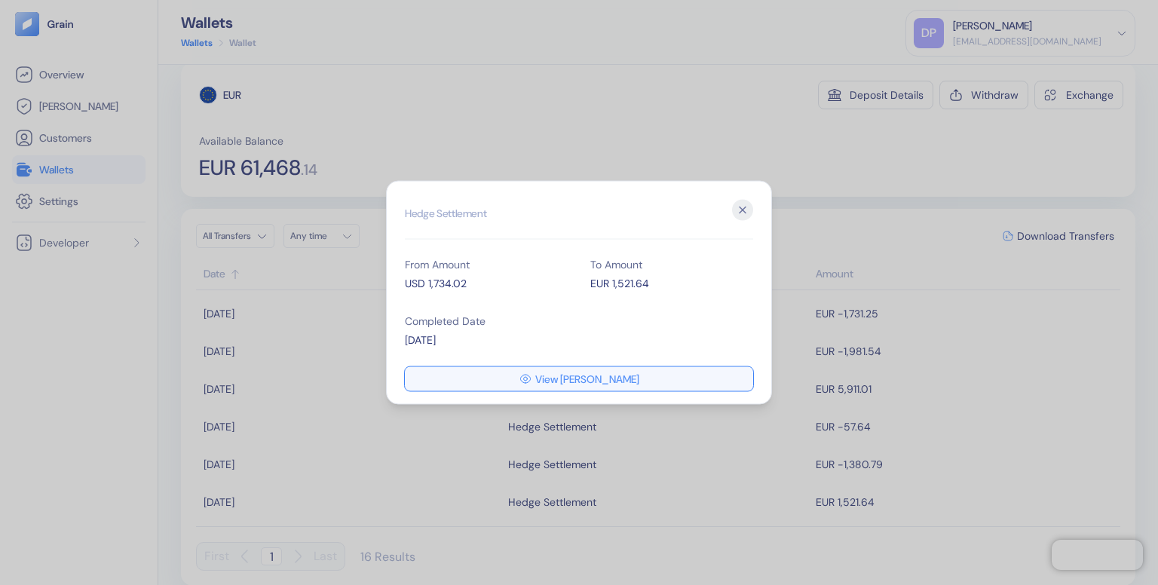
click at [596, 374] on span "View [PERSON_NAME]" at bounding box center [587, 379] width 104 height 11
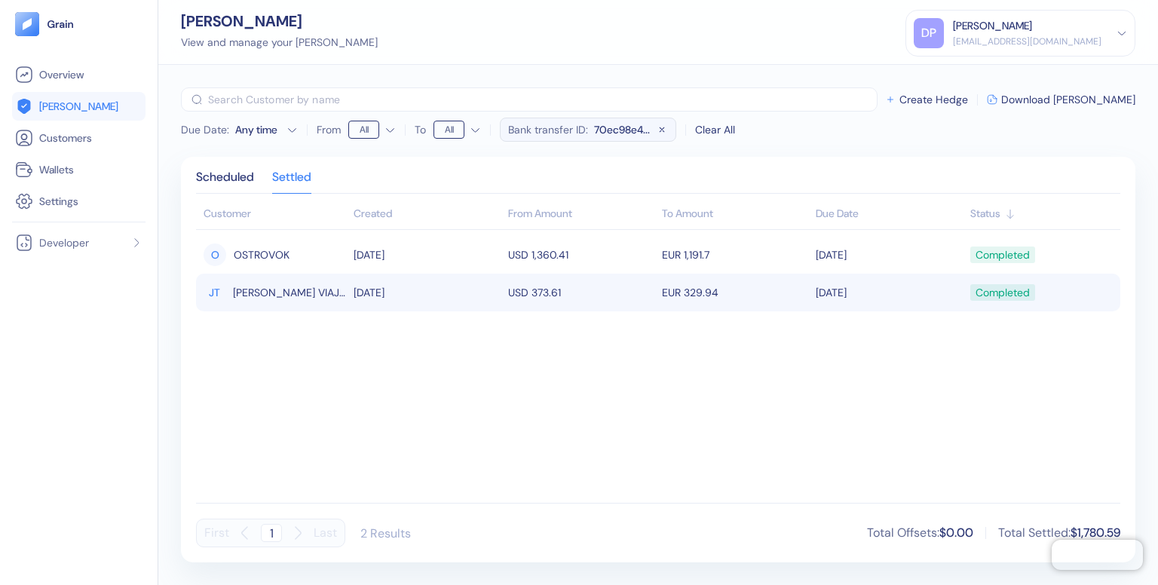
click at [525, 298] on td "USD 373.61" at bounding box center [581, 293] width 154 height 38
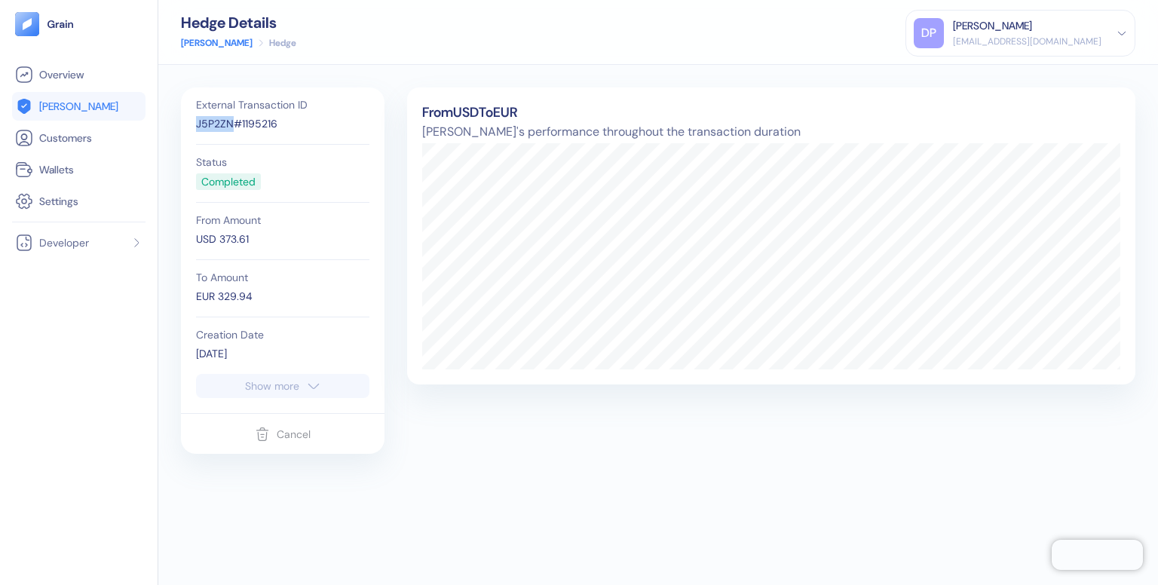
drag, startPoint x: 232, startPoint y: 127, endPoint x: 194, endPoint y: 131, distance: 37.9
click at [194, 131] on div "External Transaction ID J5P2ZN#1195216 Status Completed From Amount USD 373.61 …" at bounding box center [282, 230] width 188 height 286
copy div "J5P2ZN"
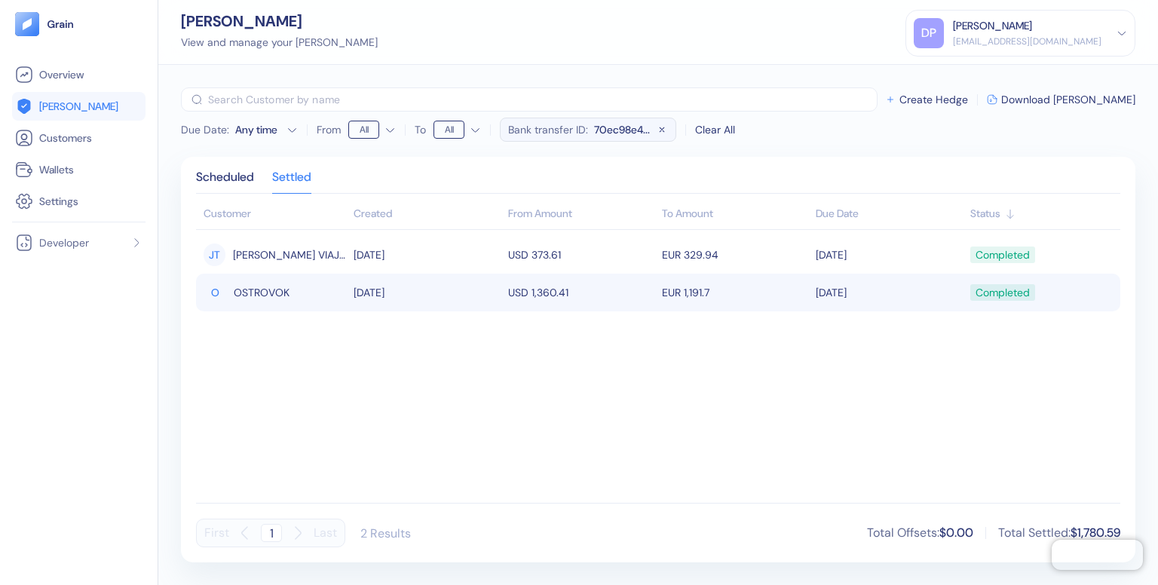
click at [543, 291] on td "USD 1,360.41" at bounding box center [581, 293] width 154 height 38
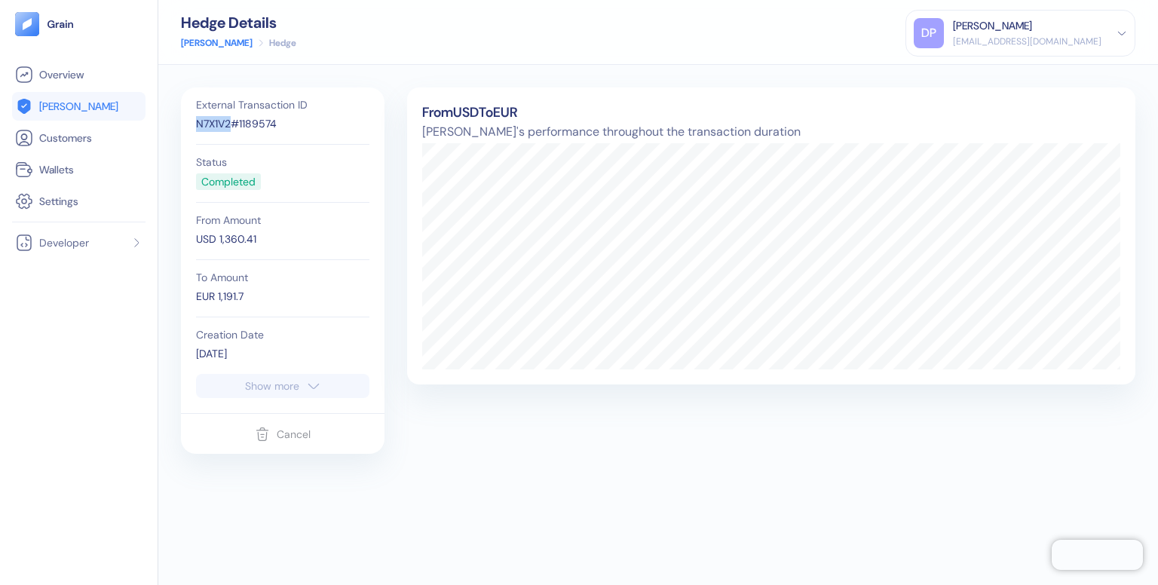
drag, startPoint x: 231, startPoint y: 124, endPoint x: 169, endPoint y: 127, distance: 61.9
click at [169, 127] on div "External Transaction ID N7X1V2#1189574 Status Completed From Amount USD 1,360.4…" at bounding box center [658, 325] width 1000 height 520
copy div "N7X1V2"
click at [286, 381] on div "Show more" at bounding box center [272, 386] width 54 height 11
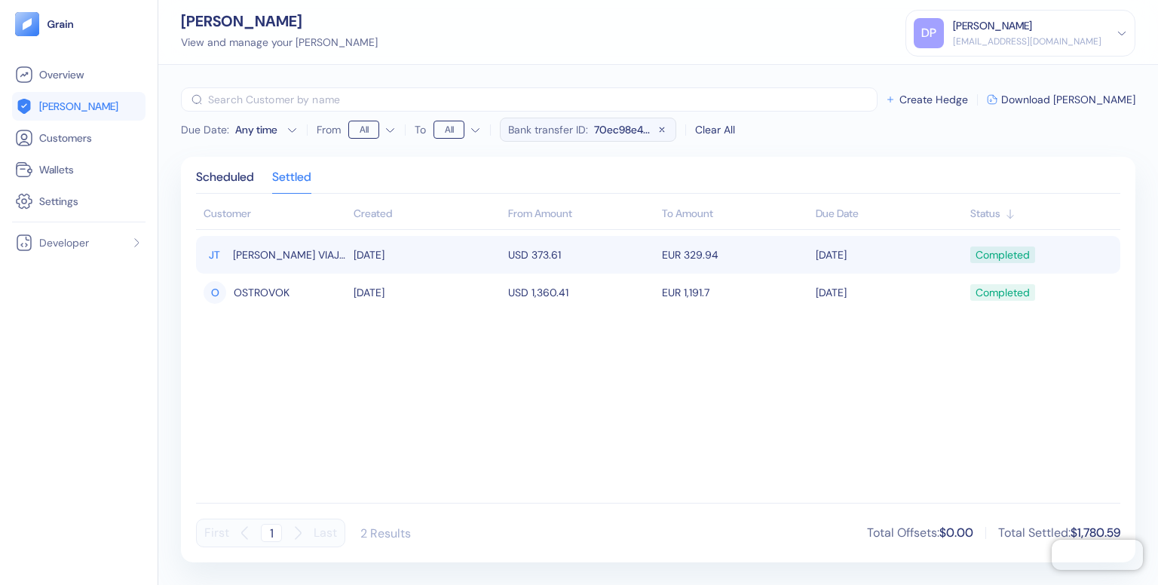
click at [381, 259] on td "[DATE]" at bounding box center [427, 255] width 154 height 38
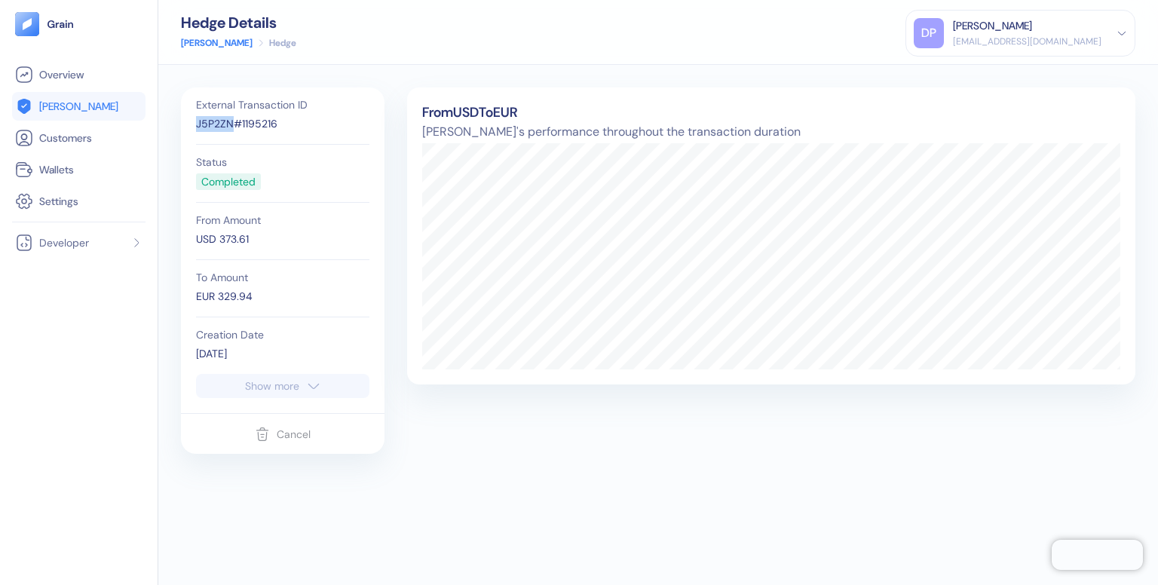
drag, startPoint x: 233, startPoint y: 126, endPoint x: 179, endPoint y: 124, distance: 53.5
click at [179, 124] on div "External Transaction ID J5P2ZN#1195216 Status Completed From Amount USD 373.61 …" at bounding box center [658, 325] width 1000 height 520
copy div "J5P2ZN"
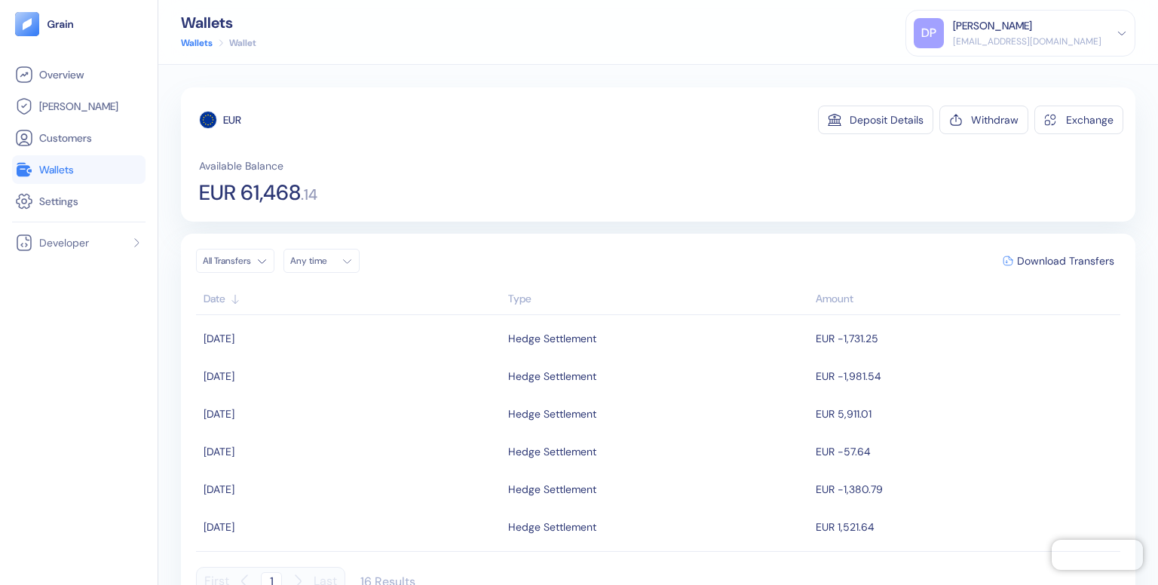
scroll to position [25, 0]
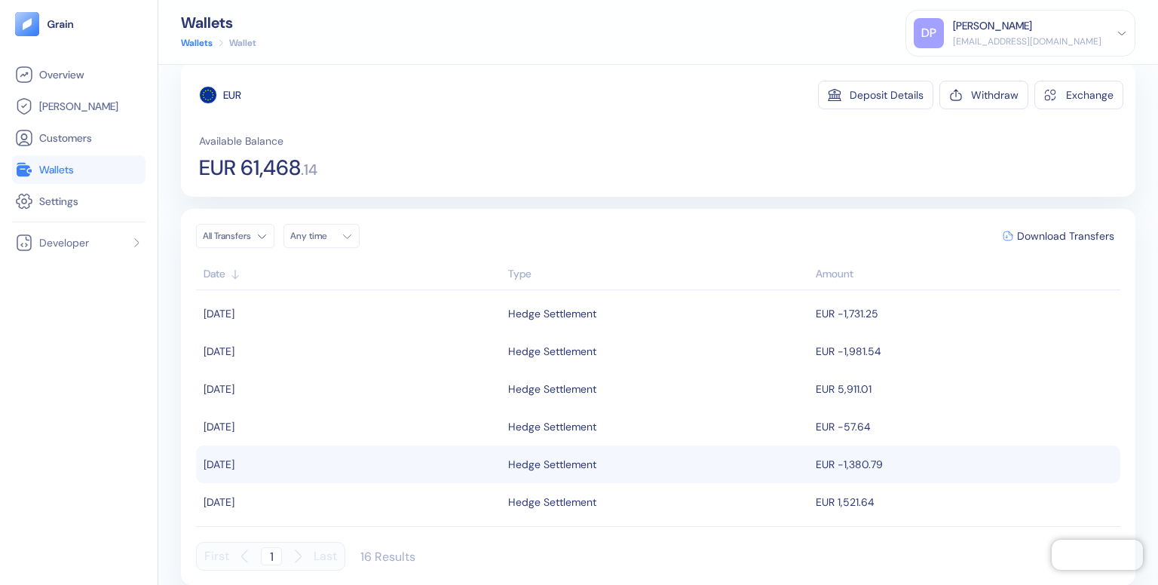
click at [878, 468] on td "EUR -1,380.79" at bounding box center [966, 465] width 308 height 38
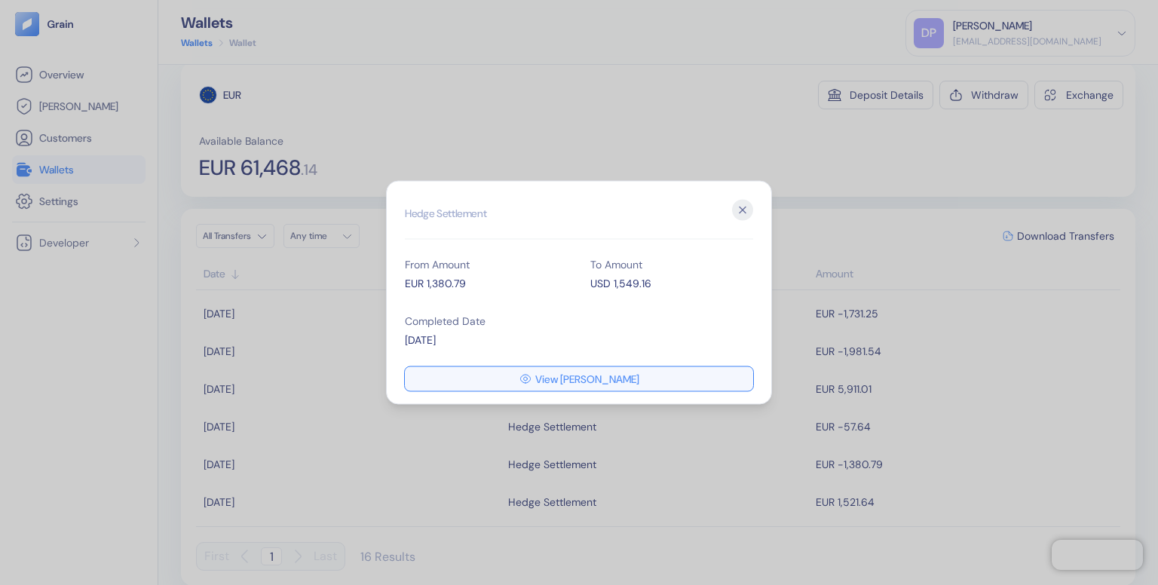
click at [574, 379] on span "View [PERSON_NAME]" at bounding box center [587, 379] width 104 height 11
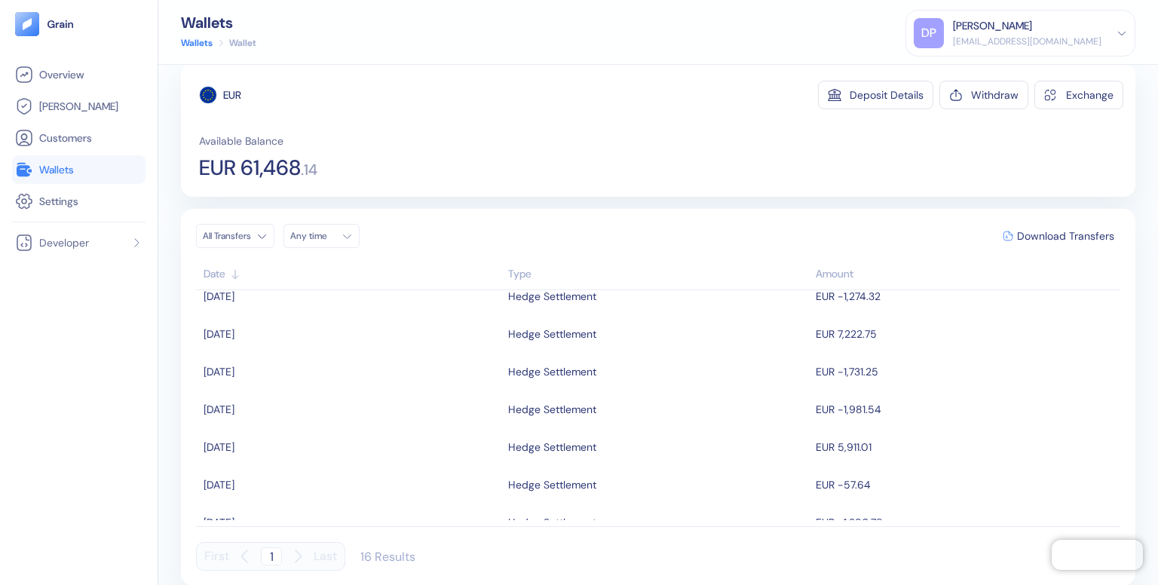
scroll to position [378, 0]
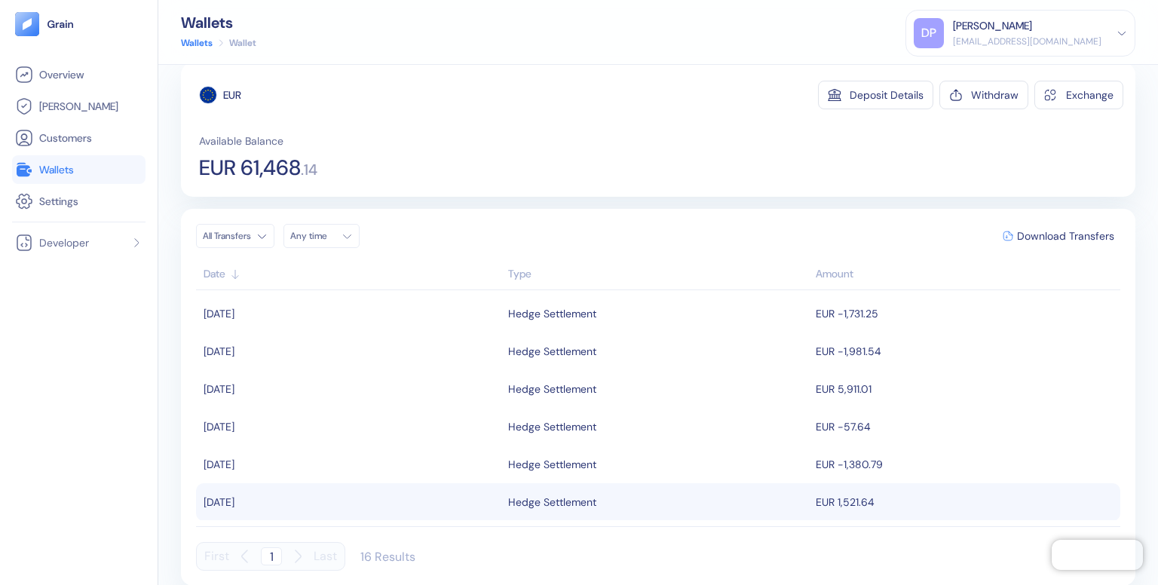
click at [874, 501] on td "EUR 1,521.64" at bounding box center [966, 502] width 308 height 38
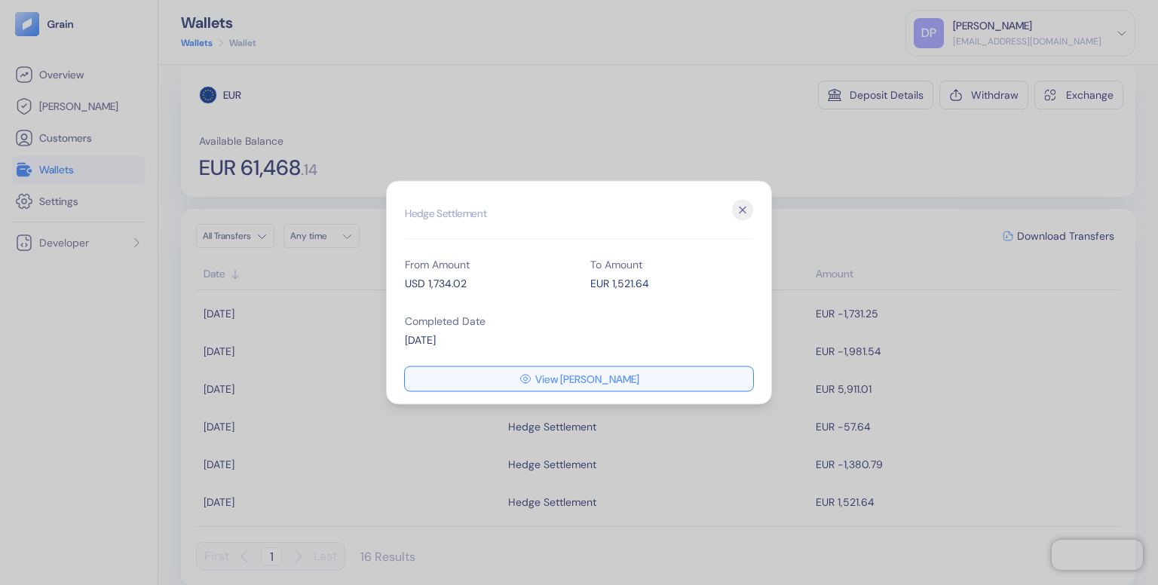
click at [571, 383] on span "View [PERSON_NAME]" at bounding box center [587, 379] width 104 height 11
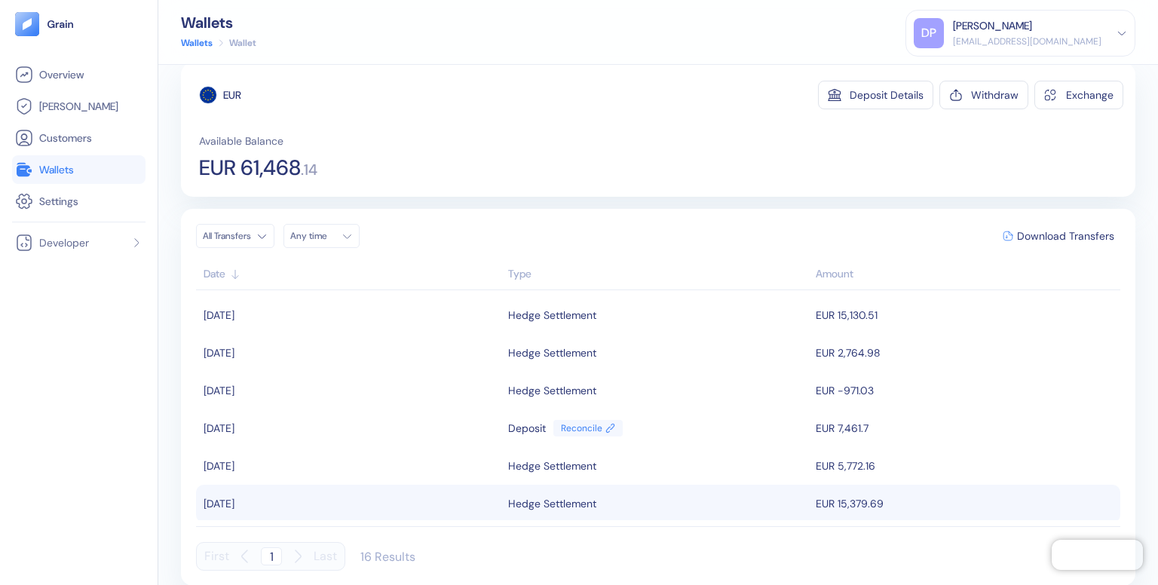
scroll to position [378, 0]
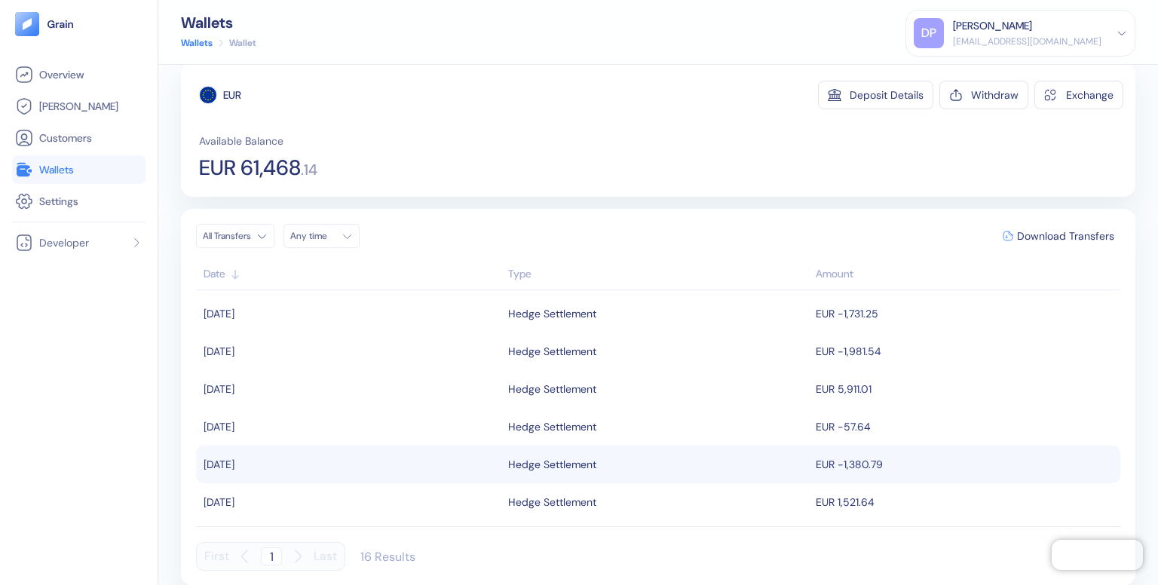
click at [740, 461] on div "Hedge Settlement" at bounding box center [658, 465] width 301 height 26
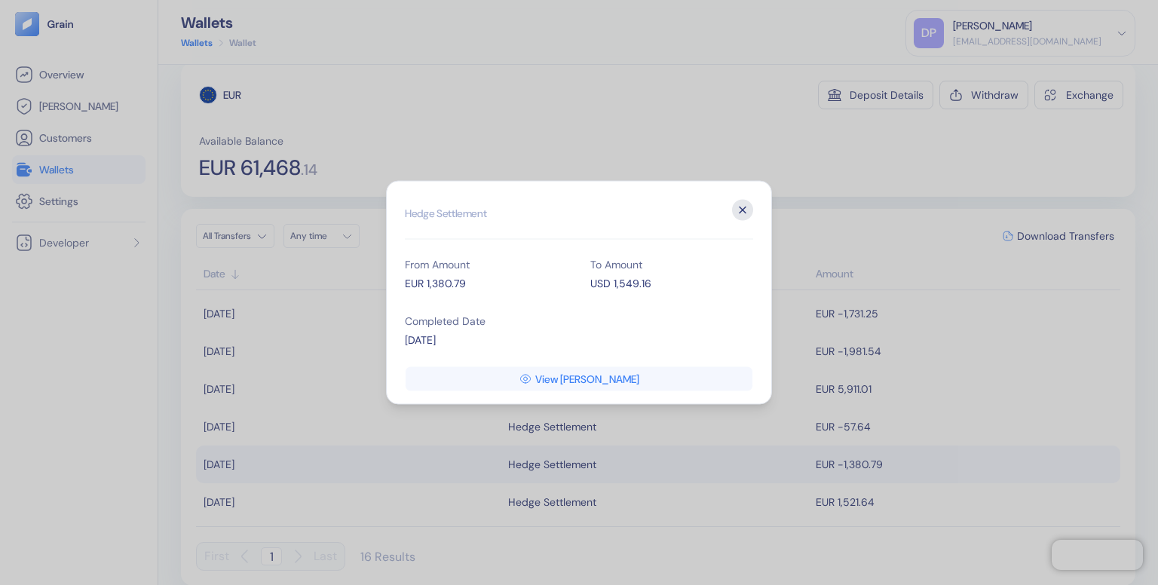
click at [742, 210] on icon "button" at bounding box center [742, 210] width 6 height 6
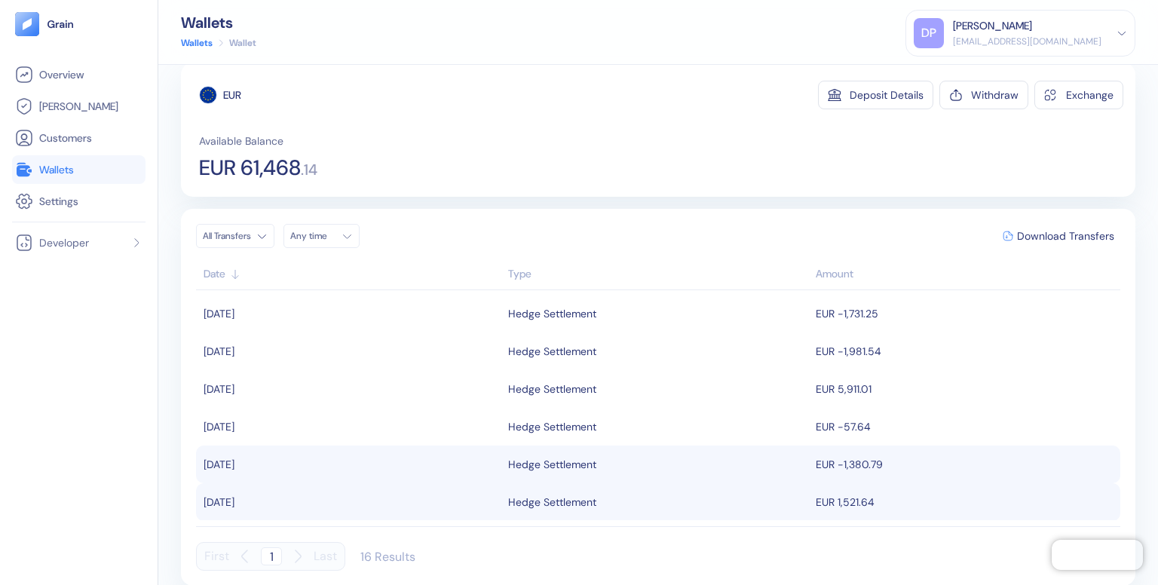
click at [648, 505] on div "Hedge Settlement" at bounding box center [658, 502] width 301 height 26
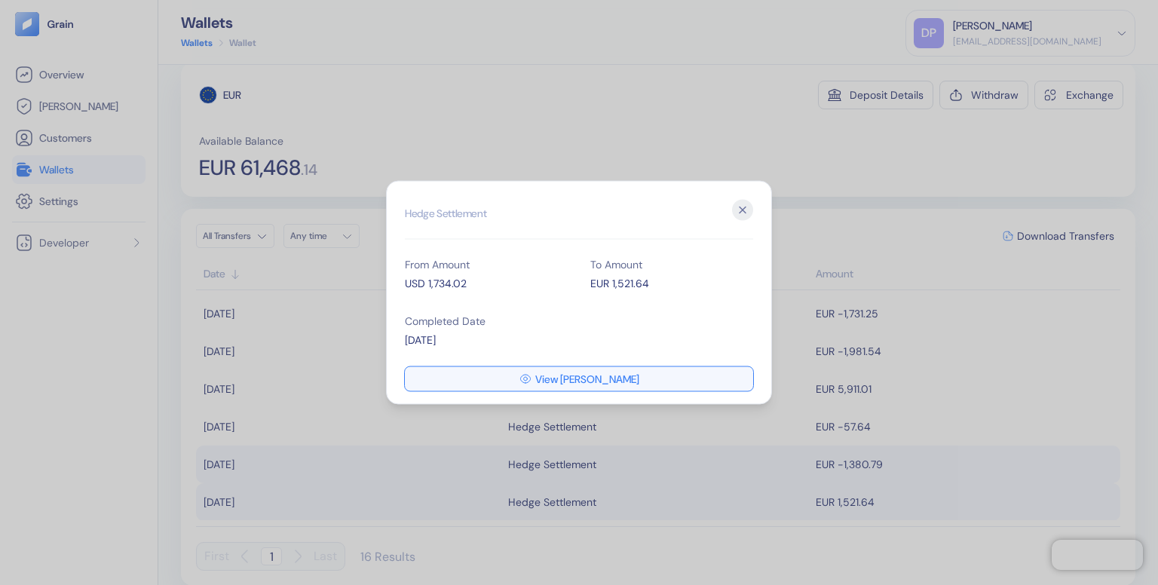
click at [595, 387] on button "View [PERSON_NAME]" at bounding box center [579, 379] width 348 height 24
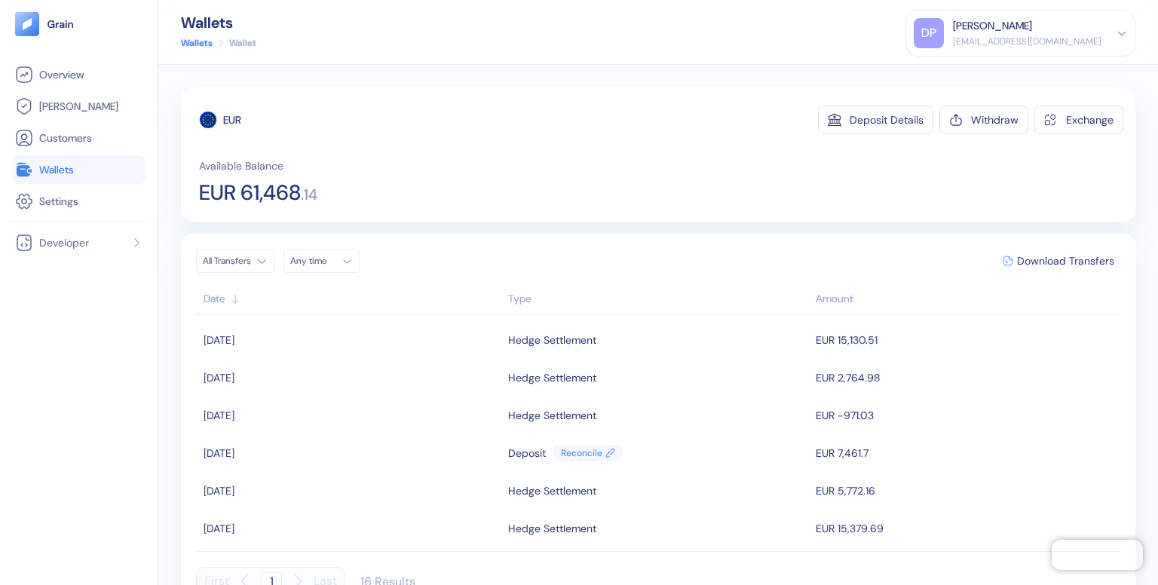
scroll to position [378, 0]
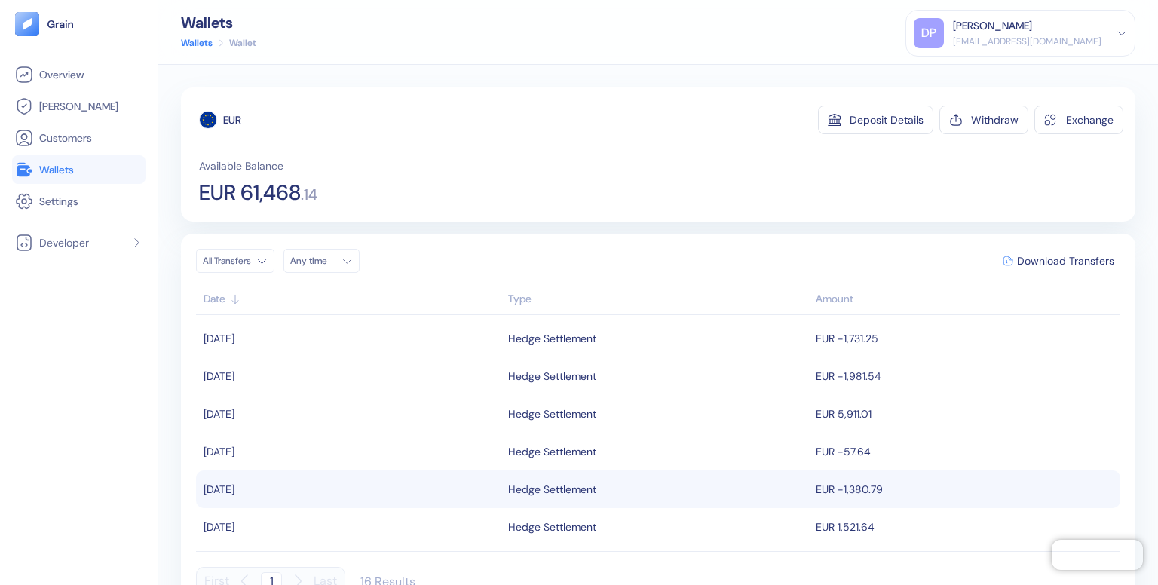
click at [627, 484] on div "Hedge Settlement" at bounding box center [658, 489] width 301 height 26
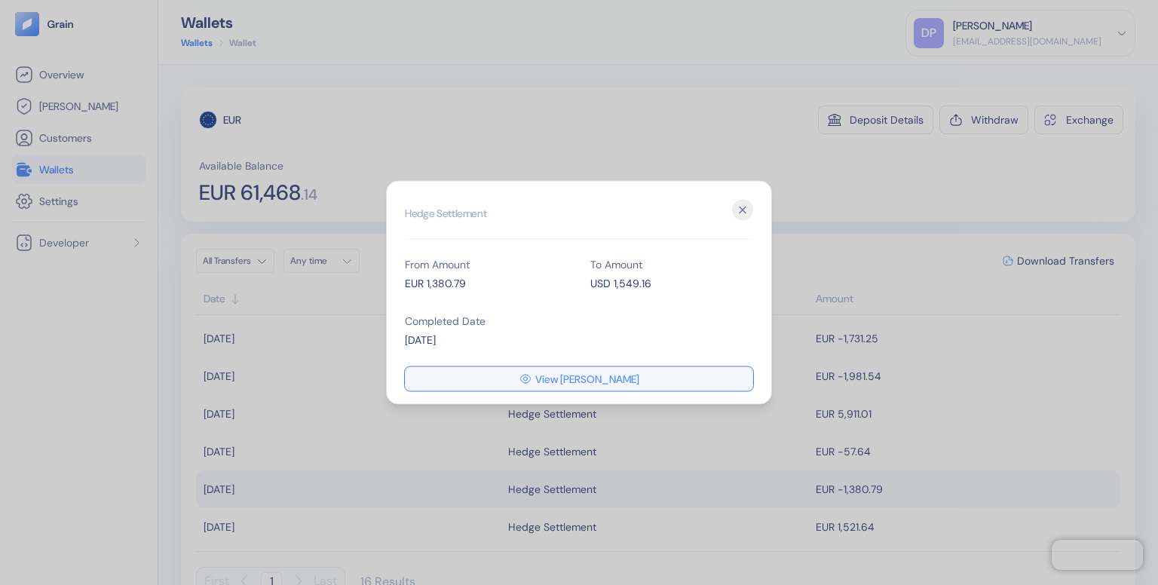
click at [592, 375] on span "View [PERSON_NAME]" at bounding box center [587, 379] width 104 height 11
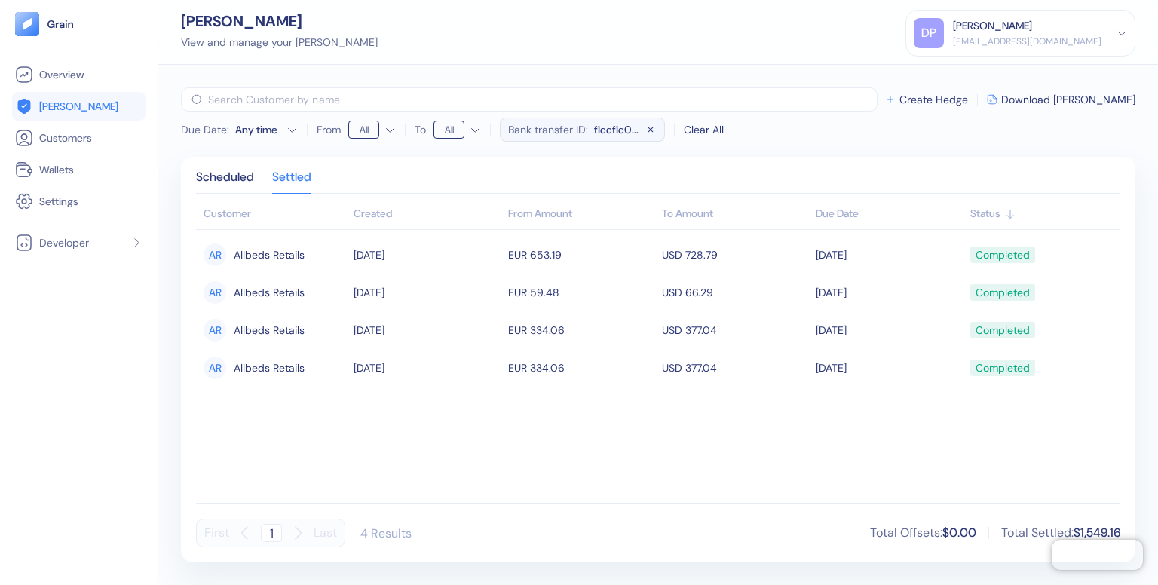
click at [592, 375] on td "EUR 334.06" at bounding box center [581, 368] width 154 height 38
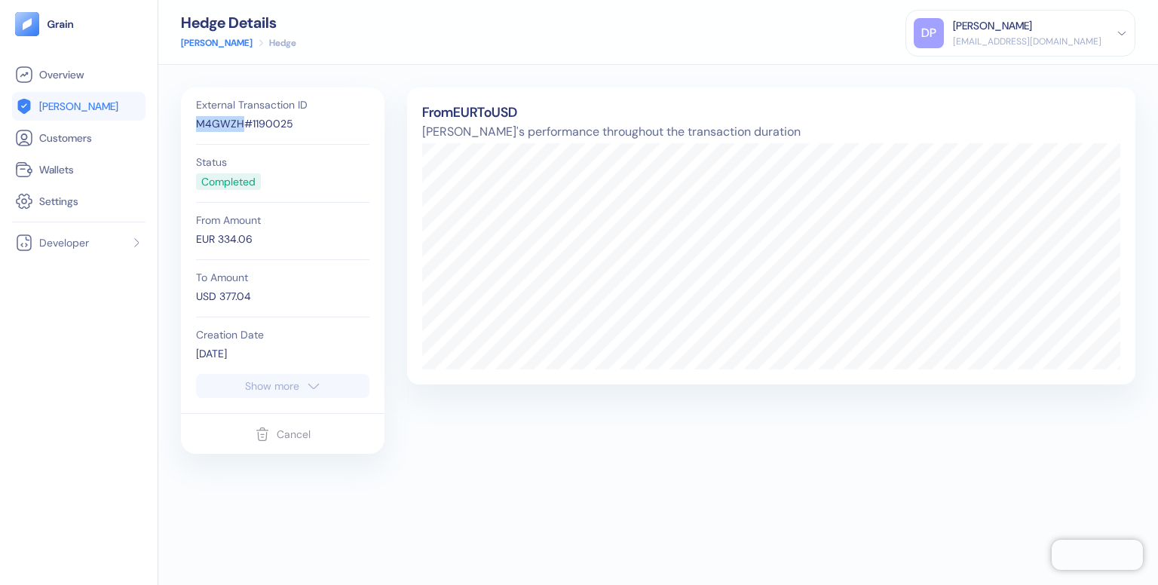
drag, startPoint x: 239, startPoint y: 127, endPoint x: 196, endPoint y: 130, distance: 43.1
click at [196, 130] on div "M4GWZH#1190025" at bounding box center [282, 124] width 173 height 16
copy div "M4GWZH"
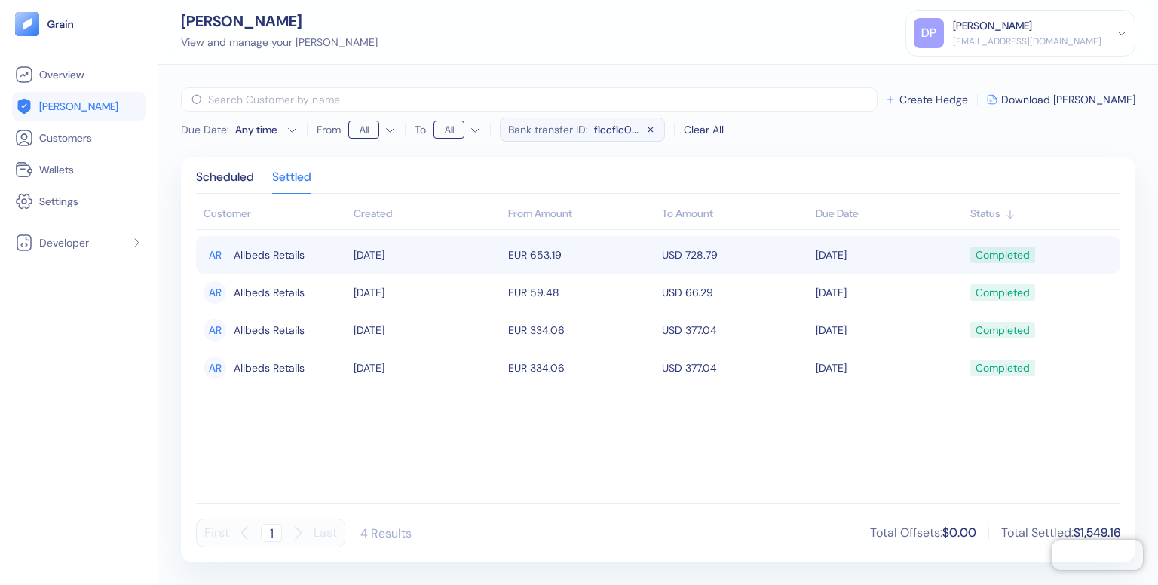
click at [519, 257] on td "EUR 653.19" at bounding box center [581, 255] width 154 height 38
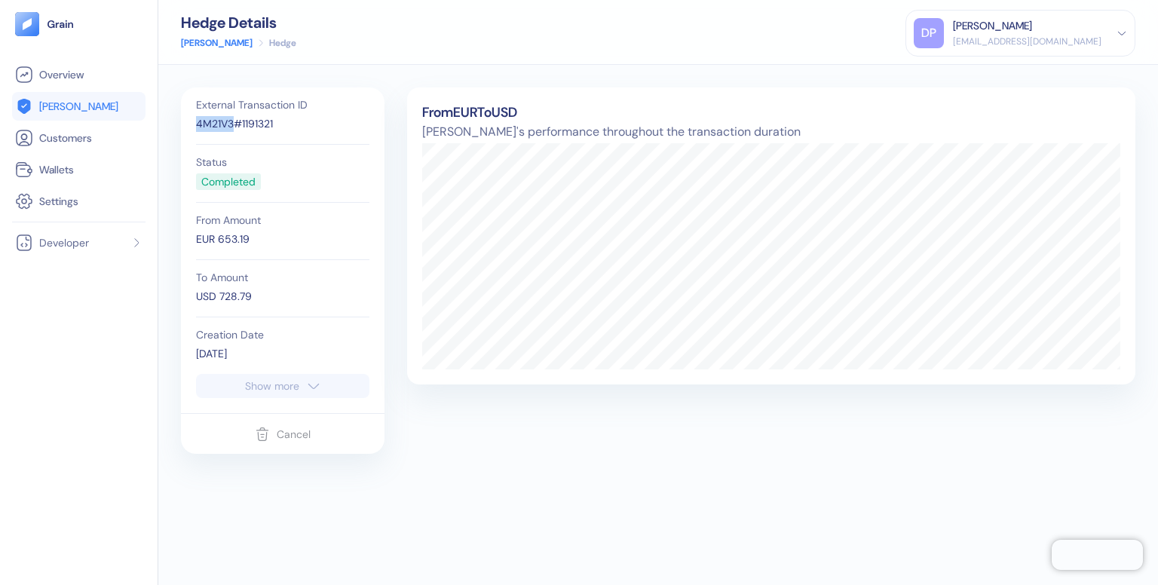
drag, startPoint x: 232, startPoint y: 121, endPoint x: 171, endPoint y: 121, distance: 61.1
click at [171, 121] on div "External Transaction ID 4M21V3#1191321 Status Completed From Amount EUR 653.19 …" at bounding box center [658, 325] width 1000 height 520
copy div "4M21V3"
